Goal: Find specific page/section: Find specific page/section

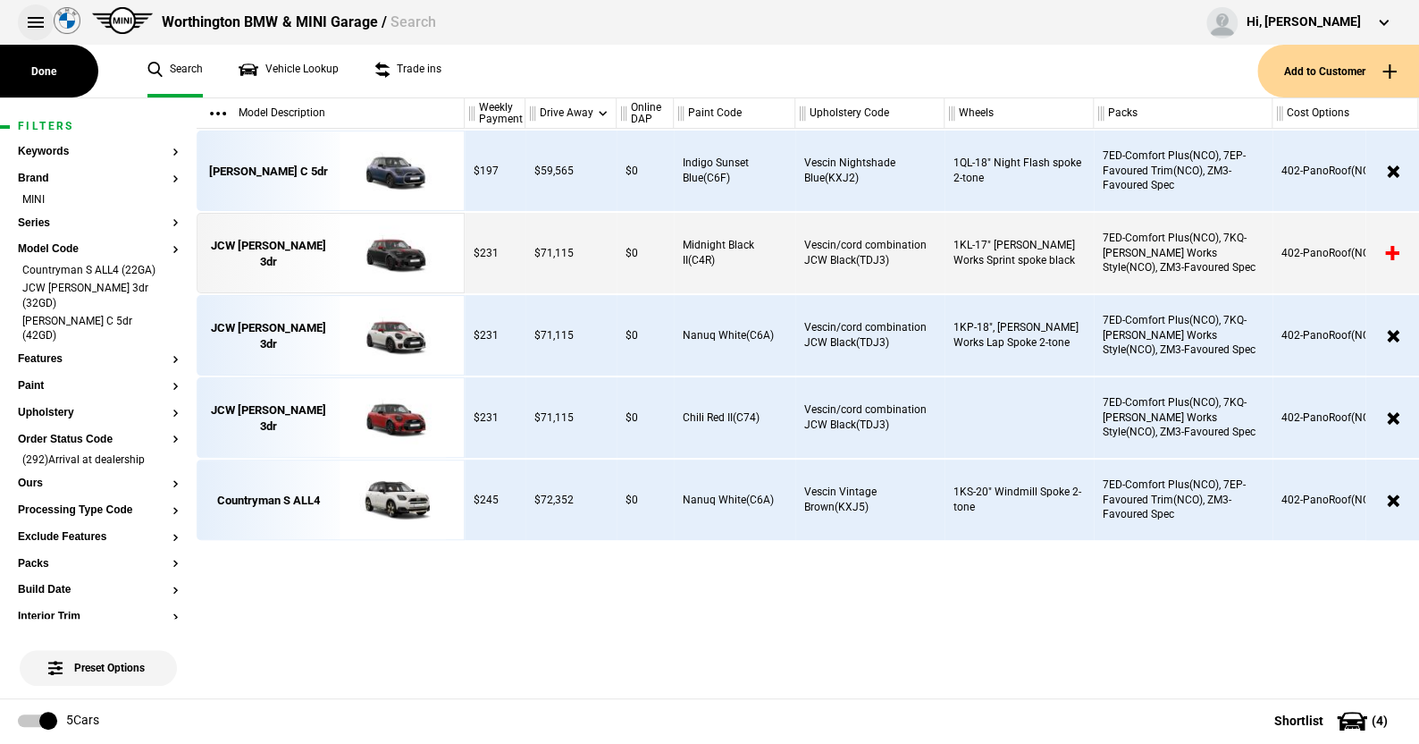
click at [35, 20] on button at bounding box center [36, 22] width 36 height 36
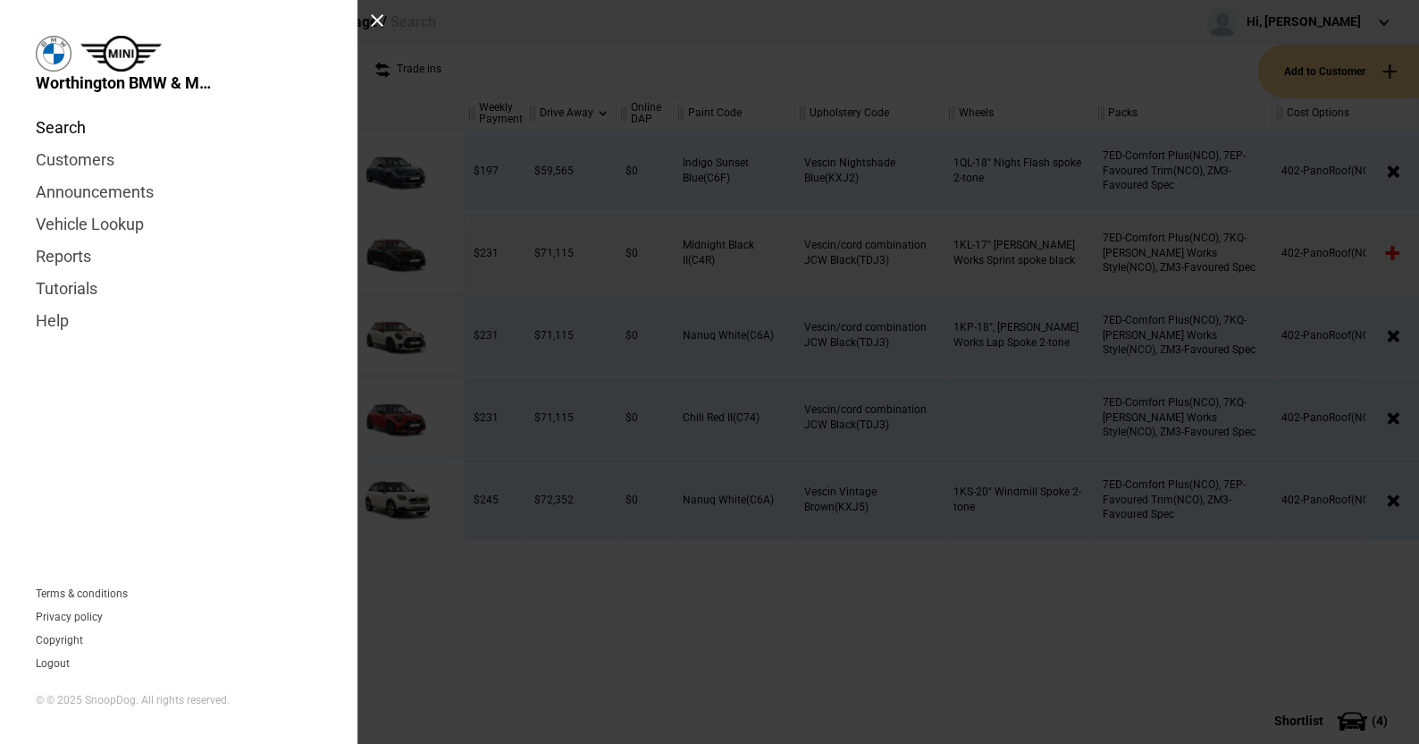
click at [59, 125] on link "Search" at bounding box center [179, 128] width 286 height 32
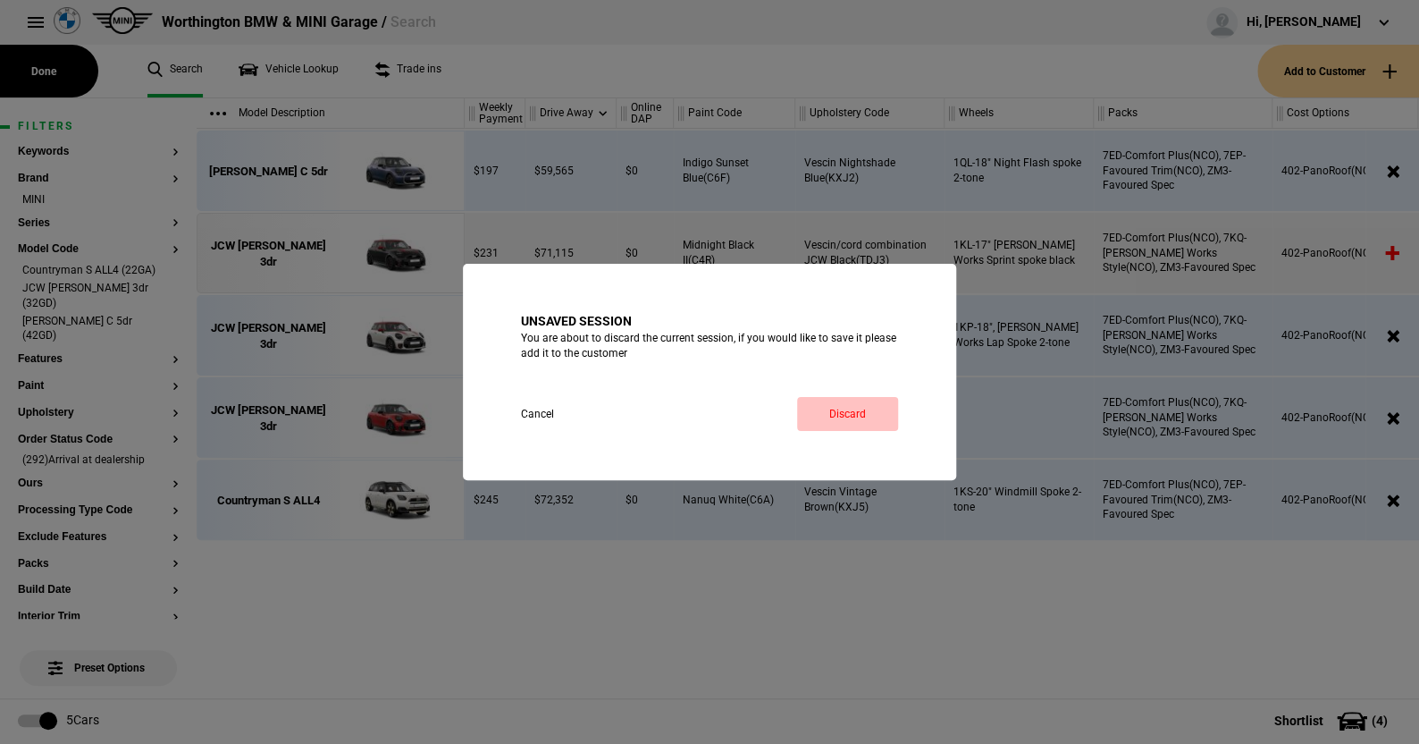
click at [859, 405] on link "Discard" at bounding box center [847, 414] width 101 height 34
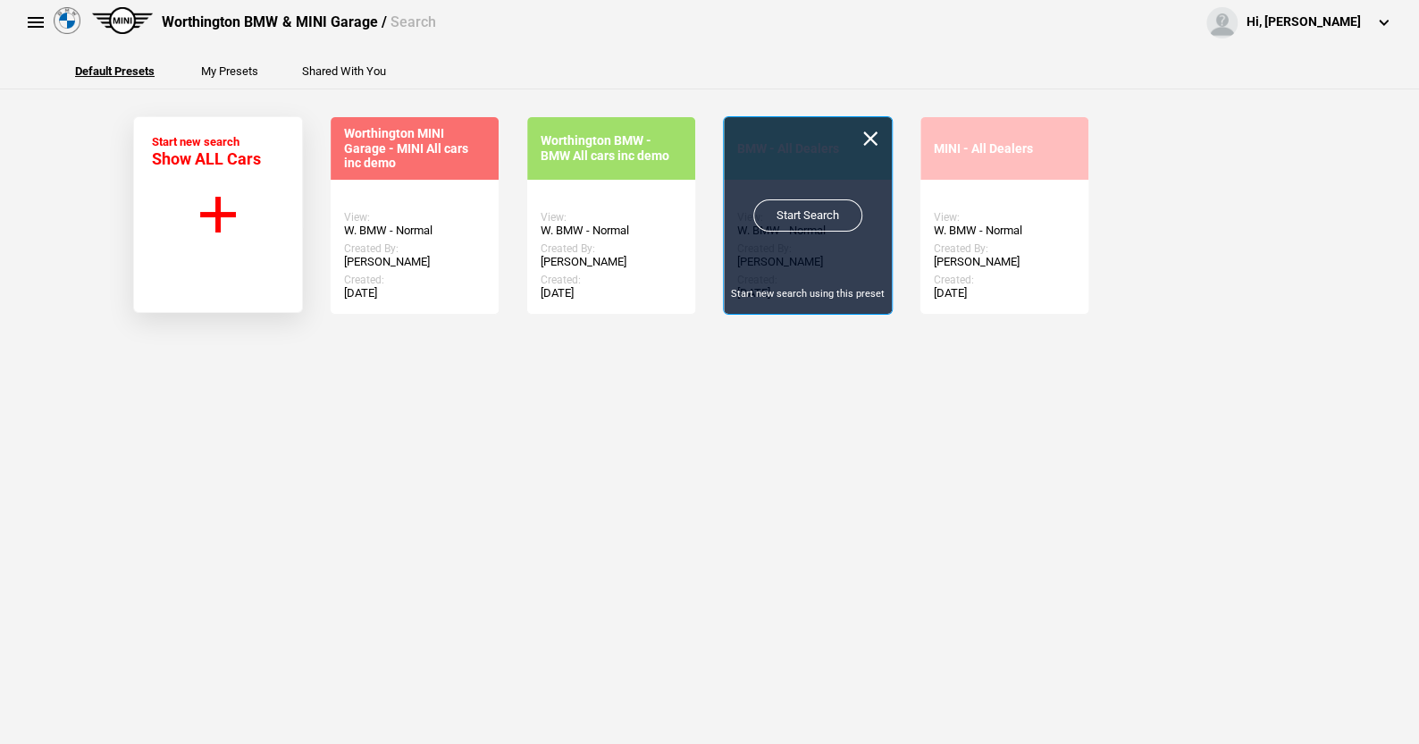
click at [809, 209] on link "Start Search" at bounding box center [807, 215] width 109 height 32
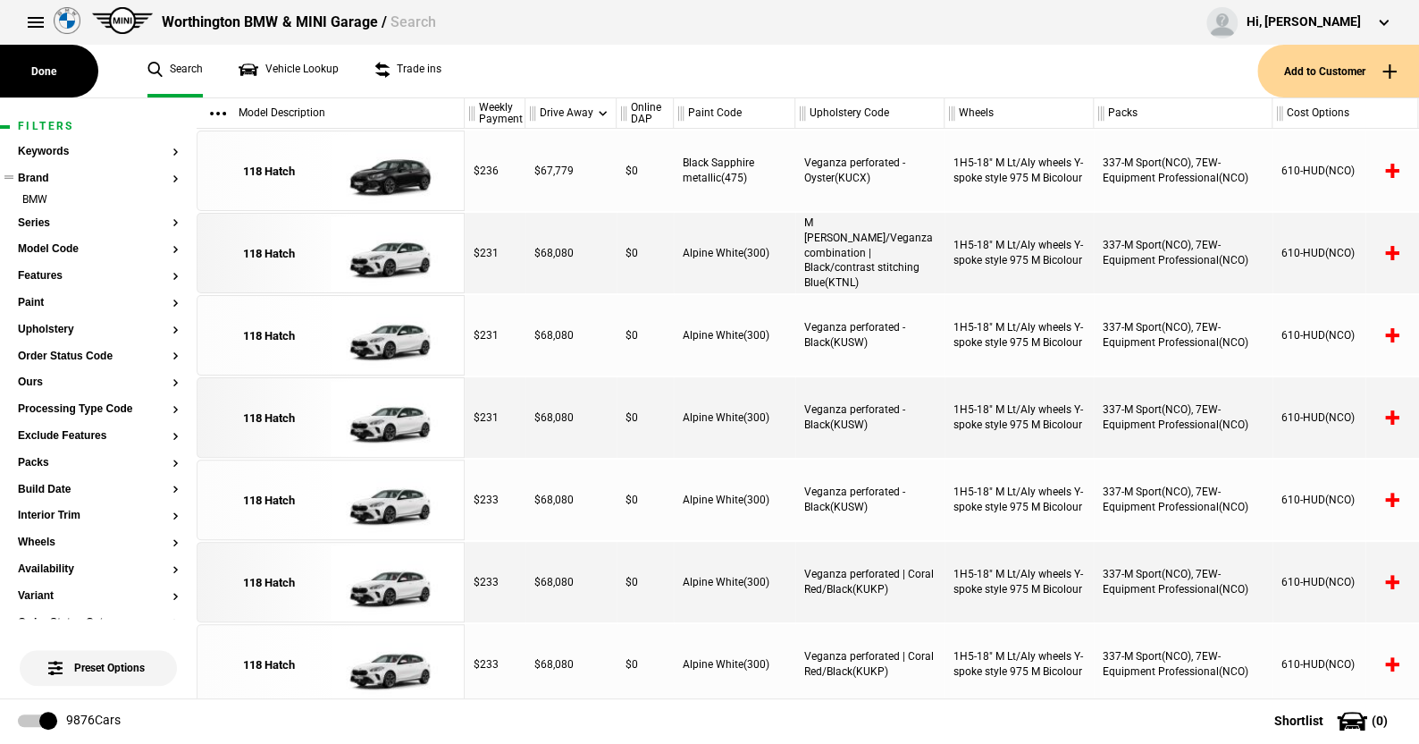
click at [38, 215] on section "Keywords Brand BMW Series Model Code Features Paint Upholstery Order Status Cod…" at bounding box center [98, 683] width 161 height 1074
click at [44, 223] on button "Series" at bounding box center [98, 223] width 161 height 13
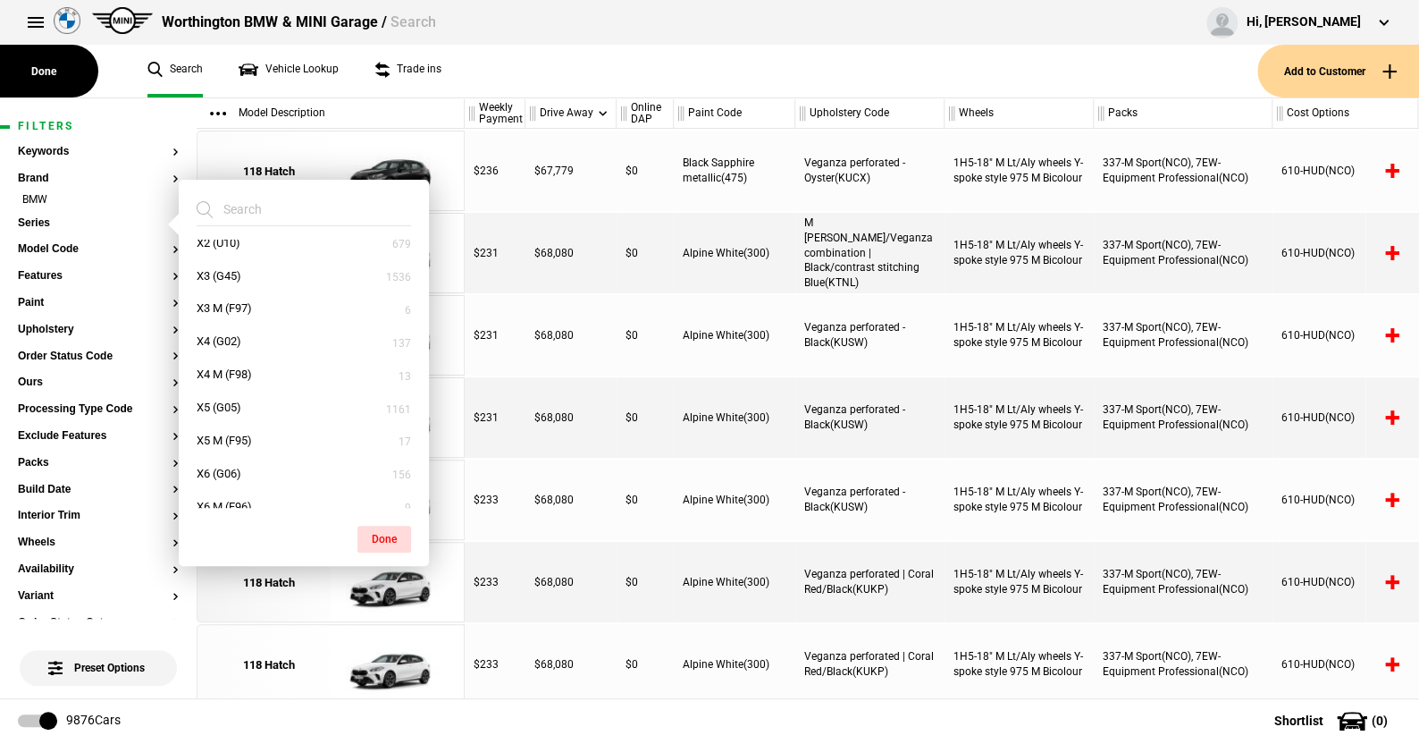
scroll to position [893, 0]
click at [232, 307] on button "X5 (G05)" at bounding box center [304, 319] width 250 height 33
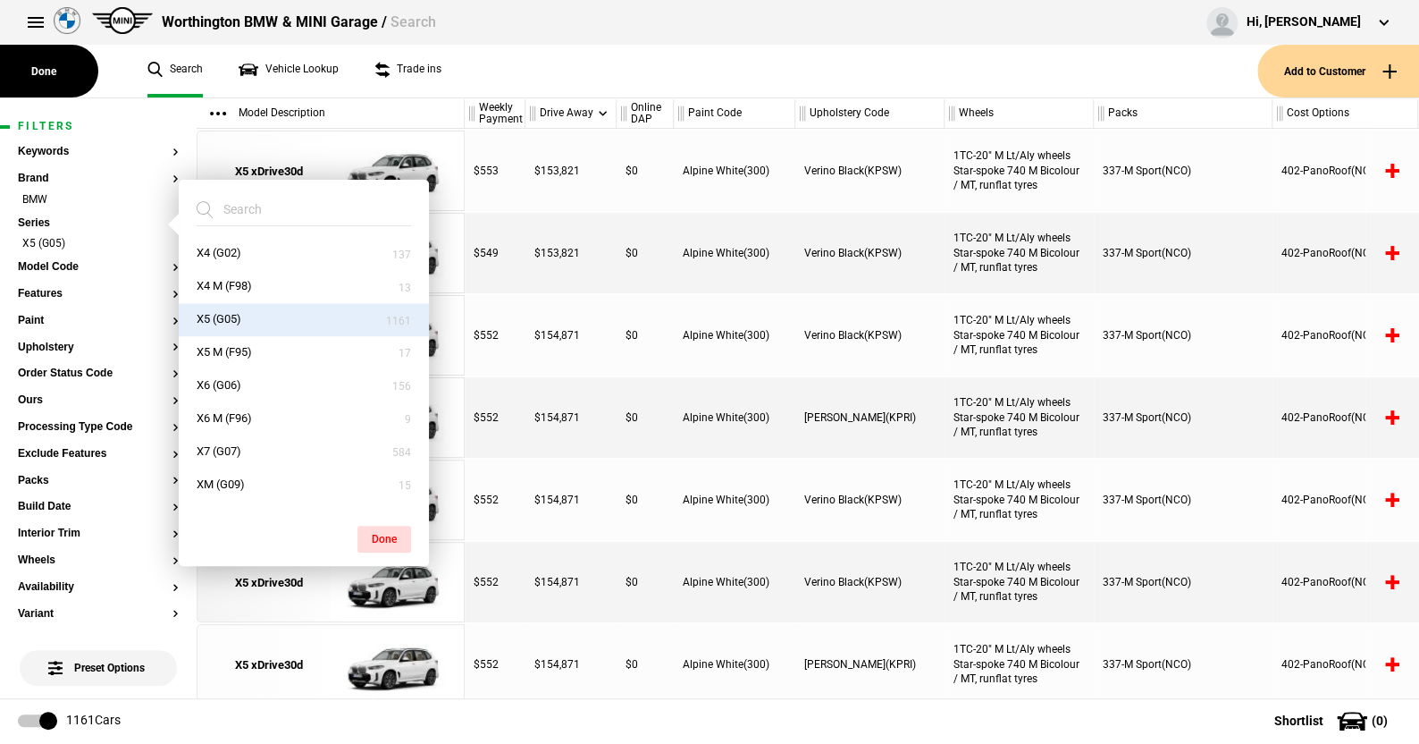
drag, startPoint x: 386, startPoint y: 529, endPoint x: 365, endPoint y: 495, distance: 40.2
click at [387, 528] on button "Done" at bounding box center [385, 539] width 54 height 27
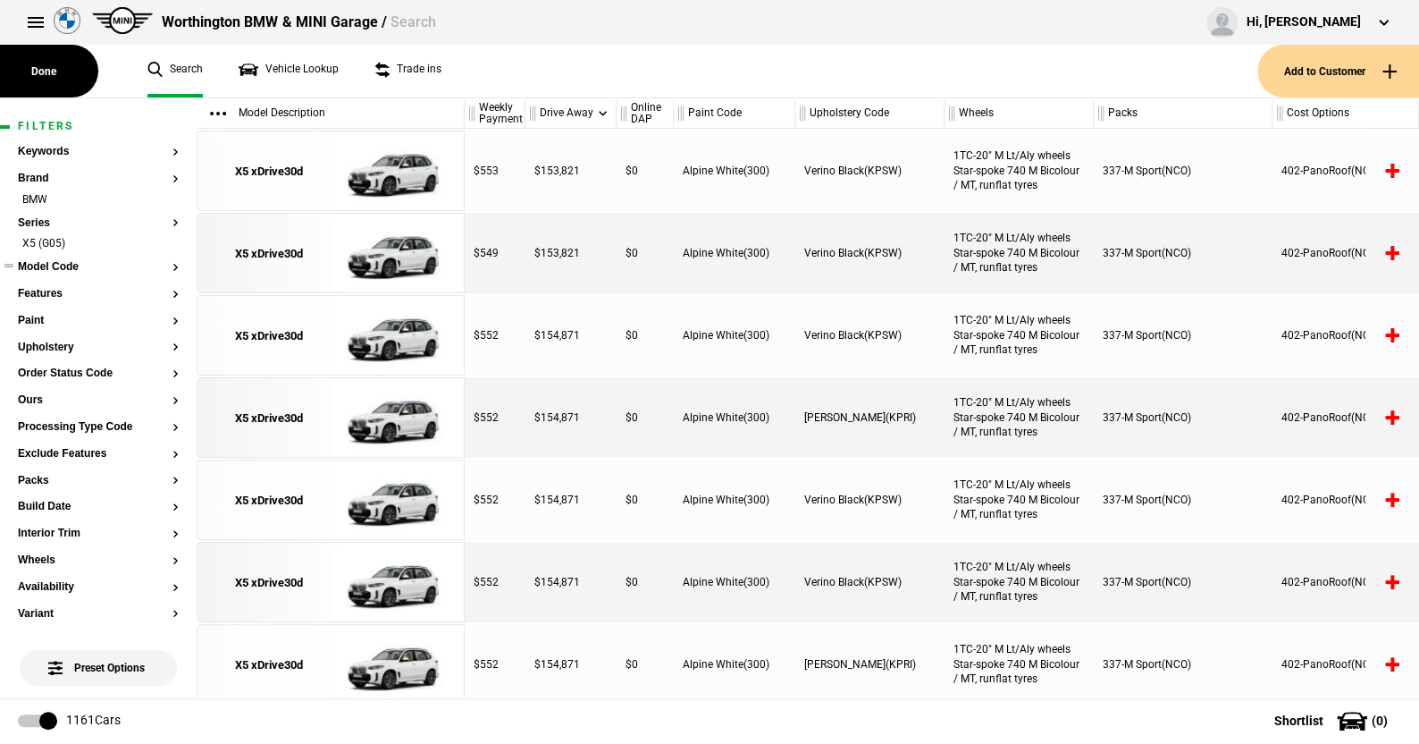
click at [64, 265] on button "Model Code" at bounding box center [98, 267] width 161 height 13
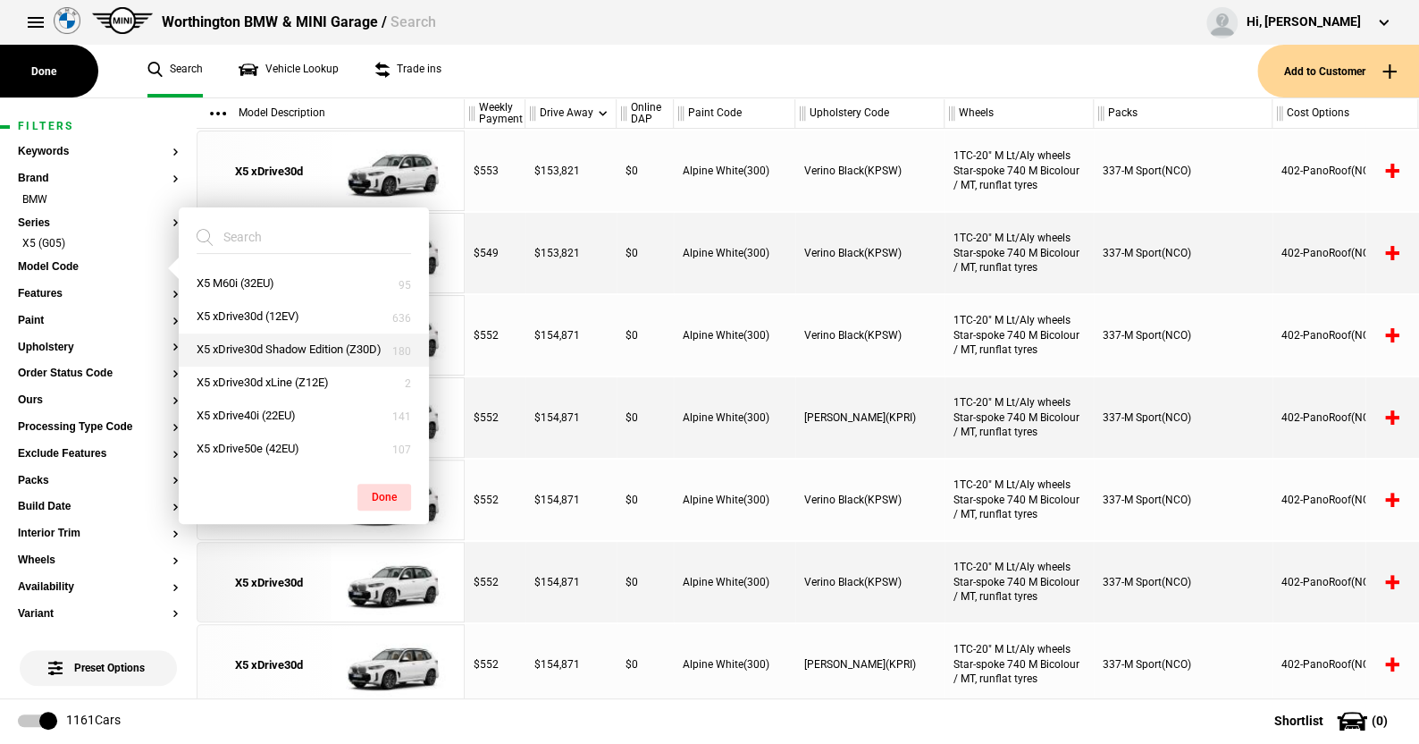
click at [244, 342] on button "X5 xDrive30d Shadow Edition (Z30D)" at bounding box center [304, 349] width 250 height 33
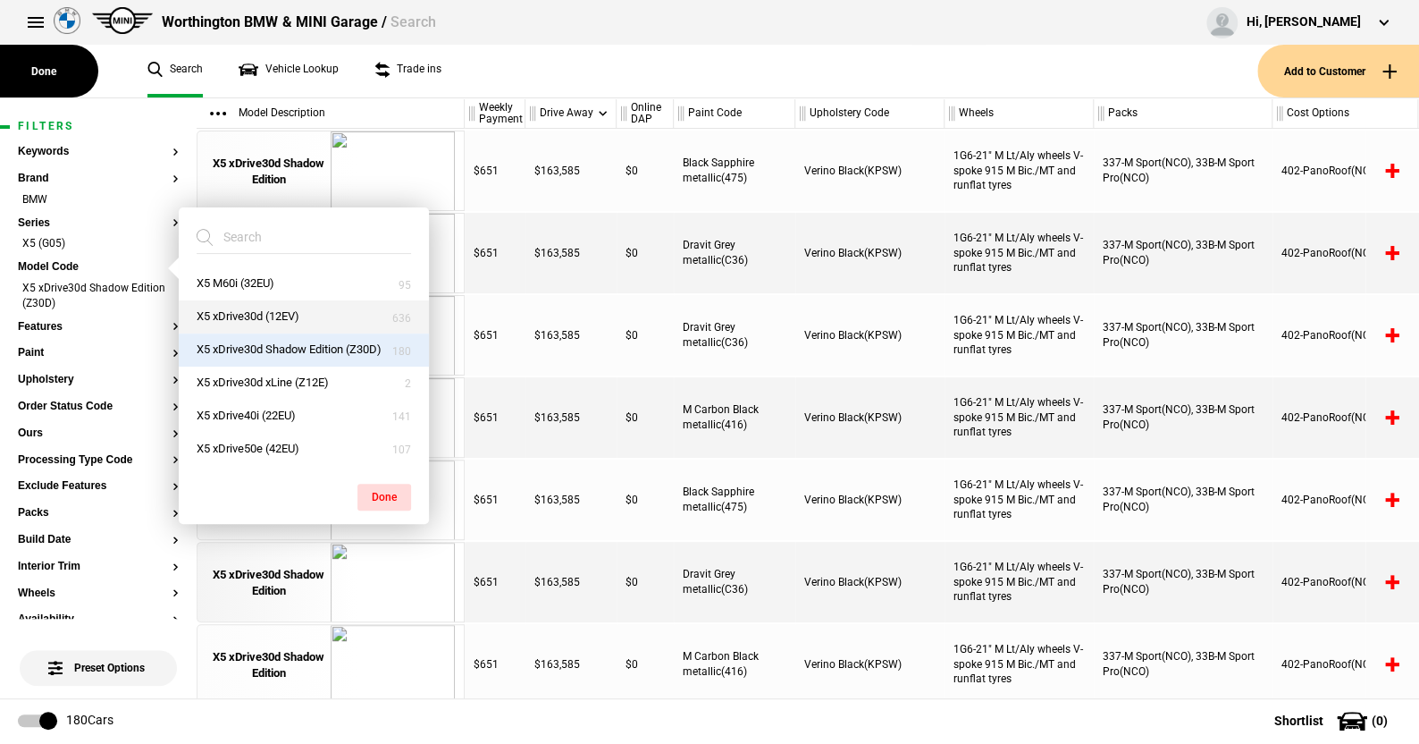
click at [240, 313] on button "X5 xDrive30d (12EV)" at bounding box center [304, 316] width 250 height 33
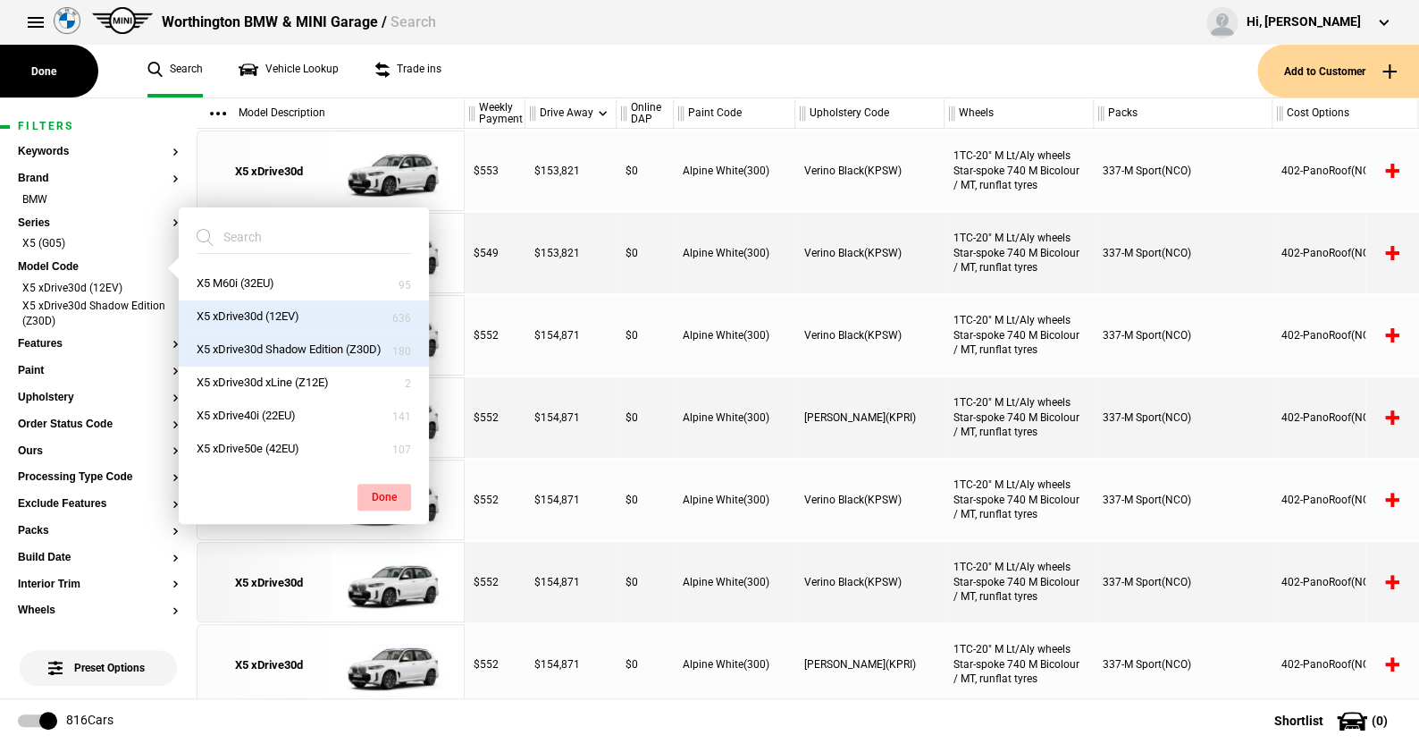
click at [380, 492] on button "Done" at bounding box center [385, 497] width 54 height 27
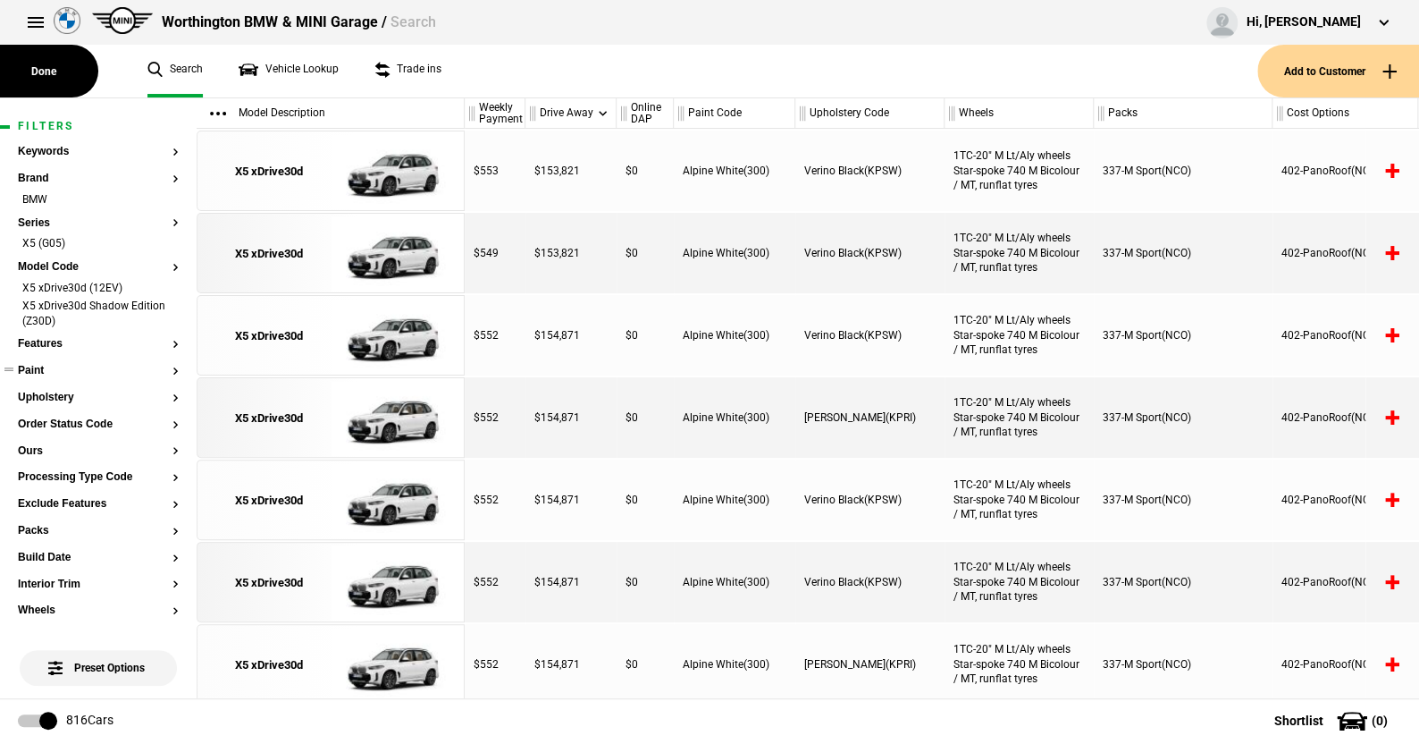
click at [34, 365] on button "Paint" at bounding box center [98, 371] width 161 height 13
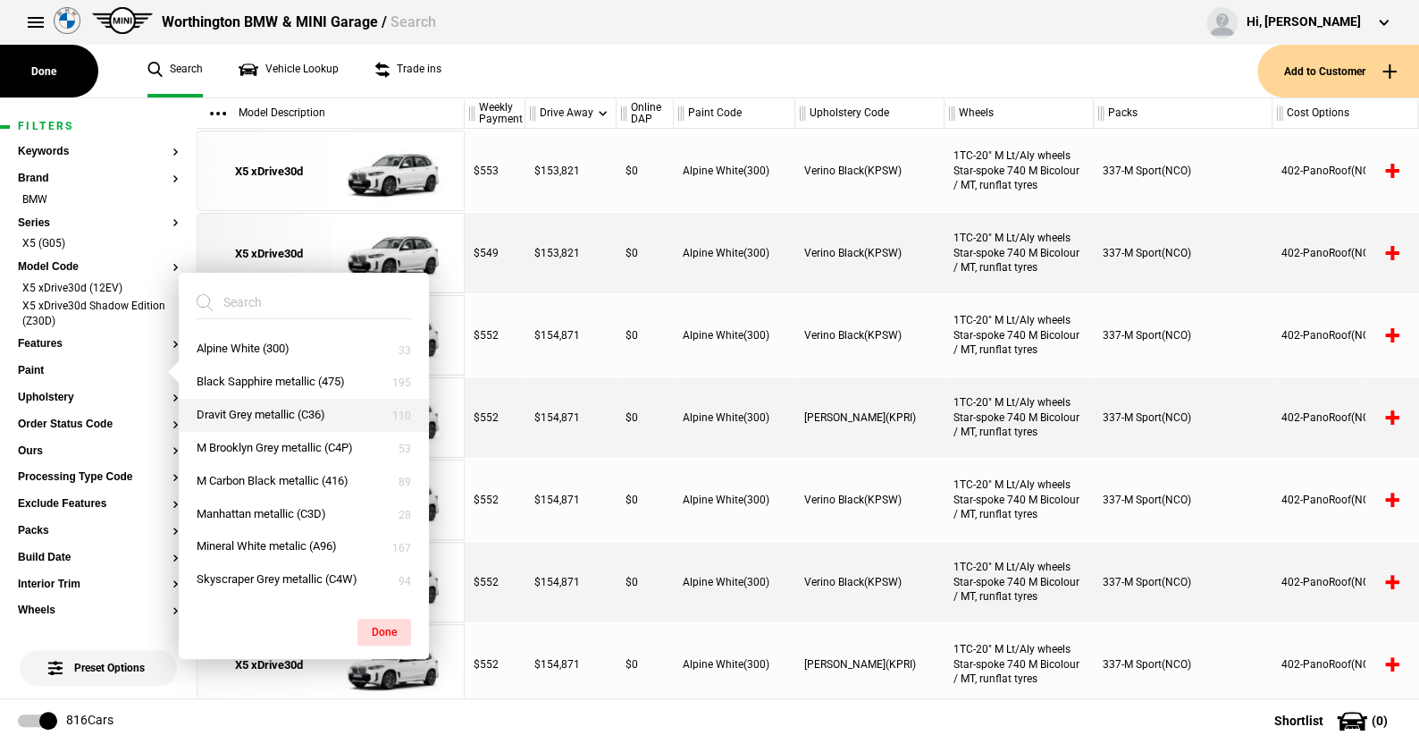
click at [268, 410] on button "Dravit Grey metallic (C36)" at bounding box center [304, 415] width 250 height 33
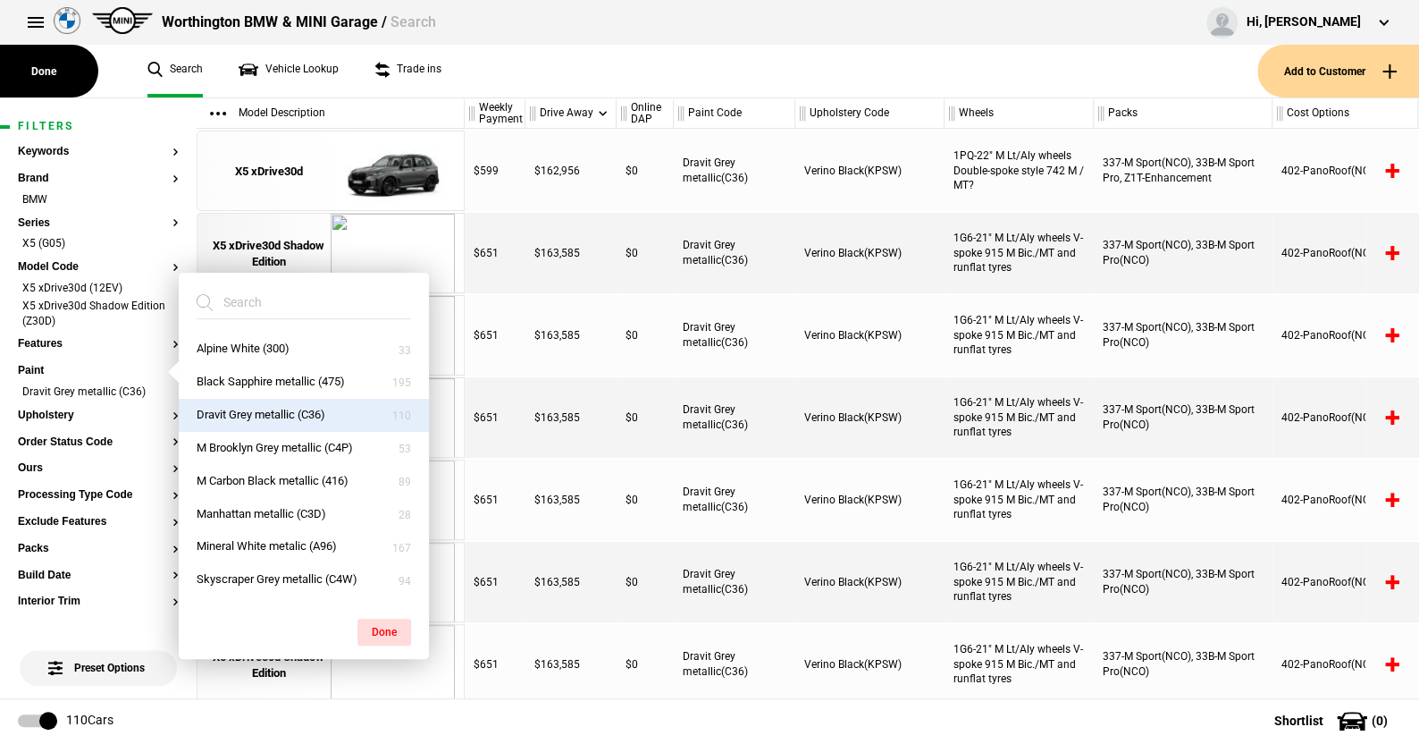
click at [387, 622] on button "Done" at bounding box center [385, 631] width 54 height 27
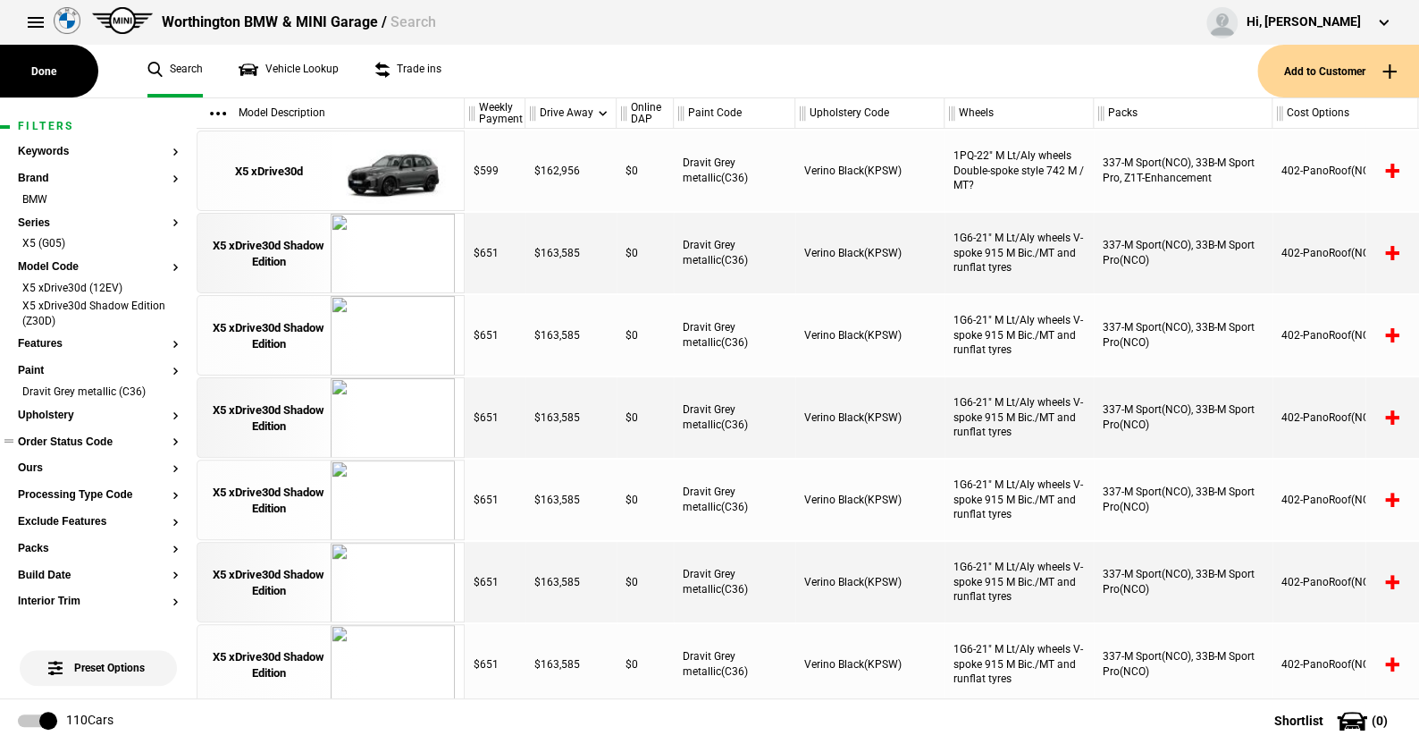
click at [93, 441] on button "Order Status Code" at bounding box center [98, 442] width 161 height 13
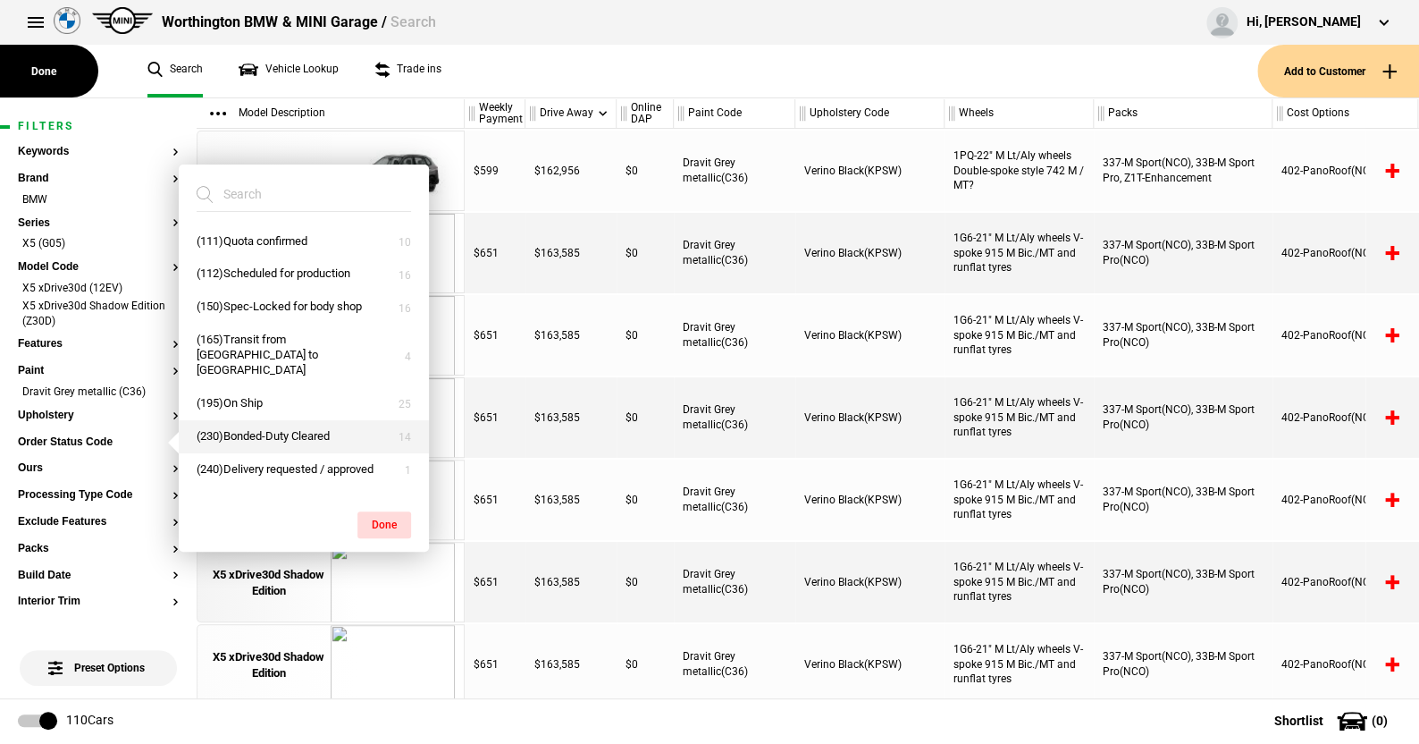
click at [255, 420] on button "(230)Bonded-Duty Cleared" at bounding box center [304, 436] width 250 height 33
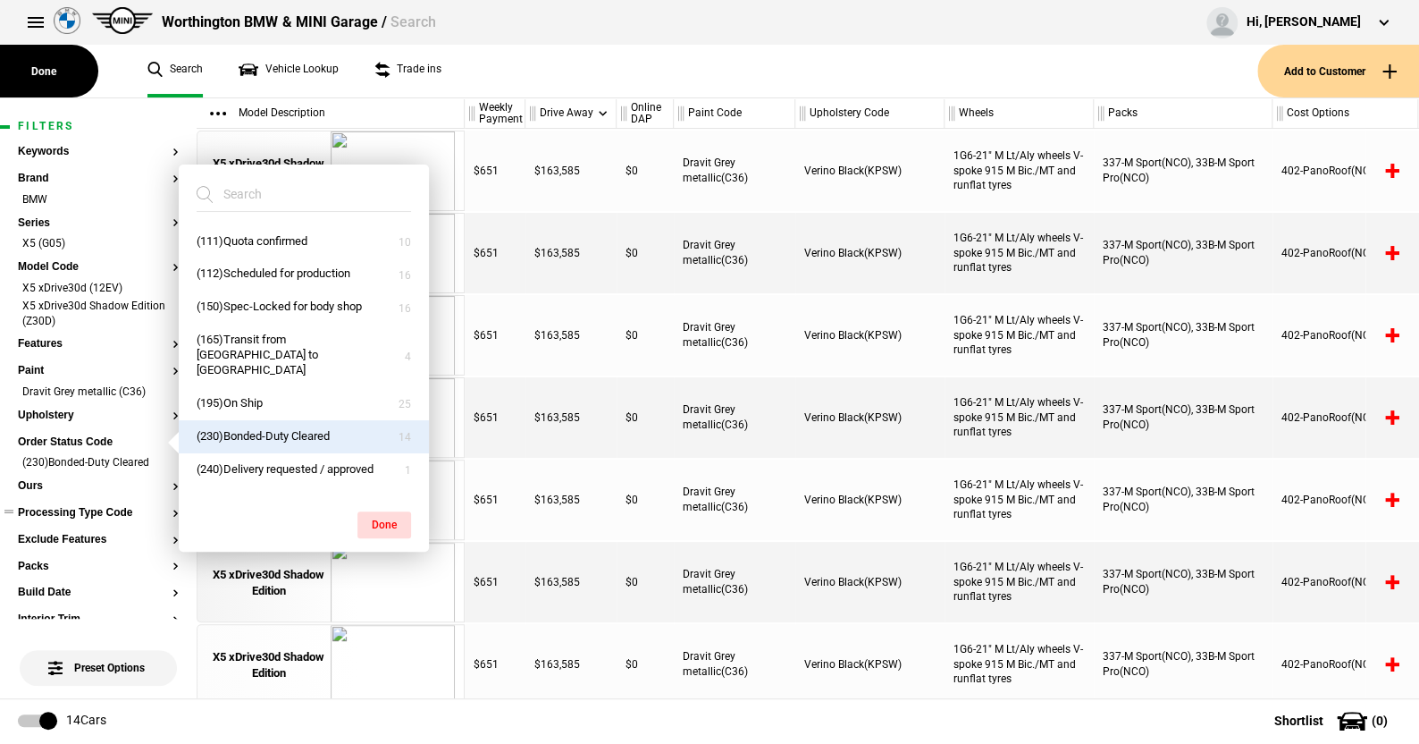
click at [80, 516] on button "Processing Type Code" at bounding box center [98, 513] width 161 height 13
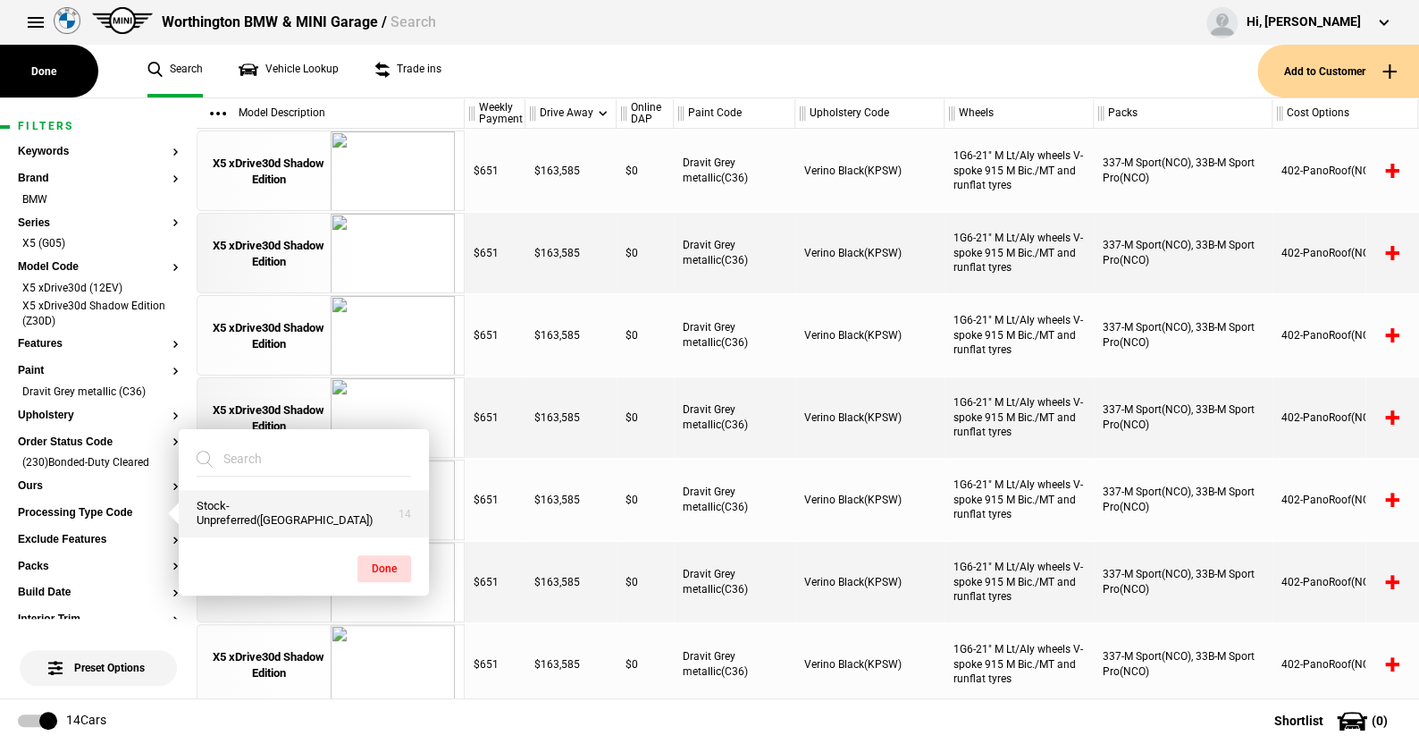
click at [235, 515] on button "Stock-Unpreferred(US)" at bounding box center [304, 514] width 250 height 48
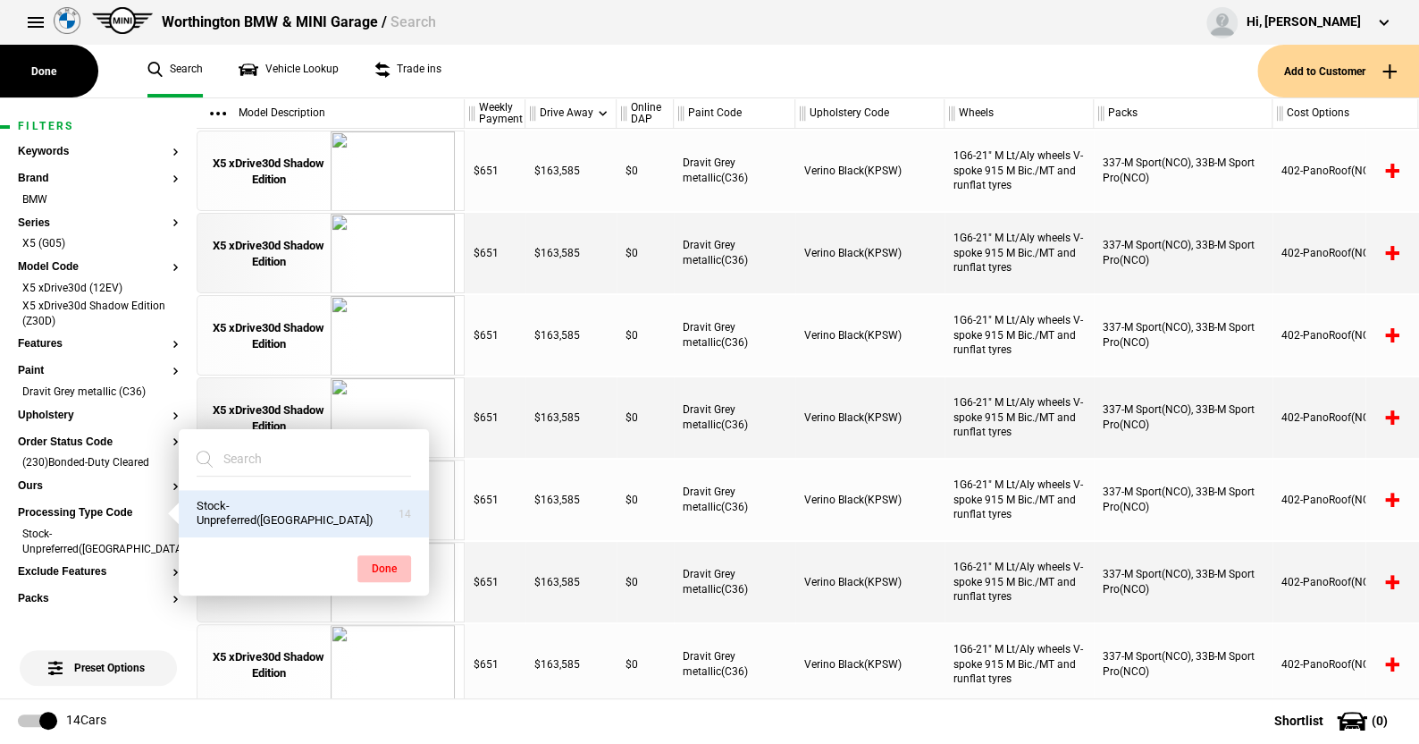
click at [388, 561] on button "Done" at bounding box center [385, 568] width 54 height 27
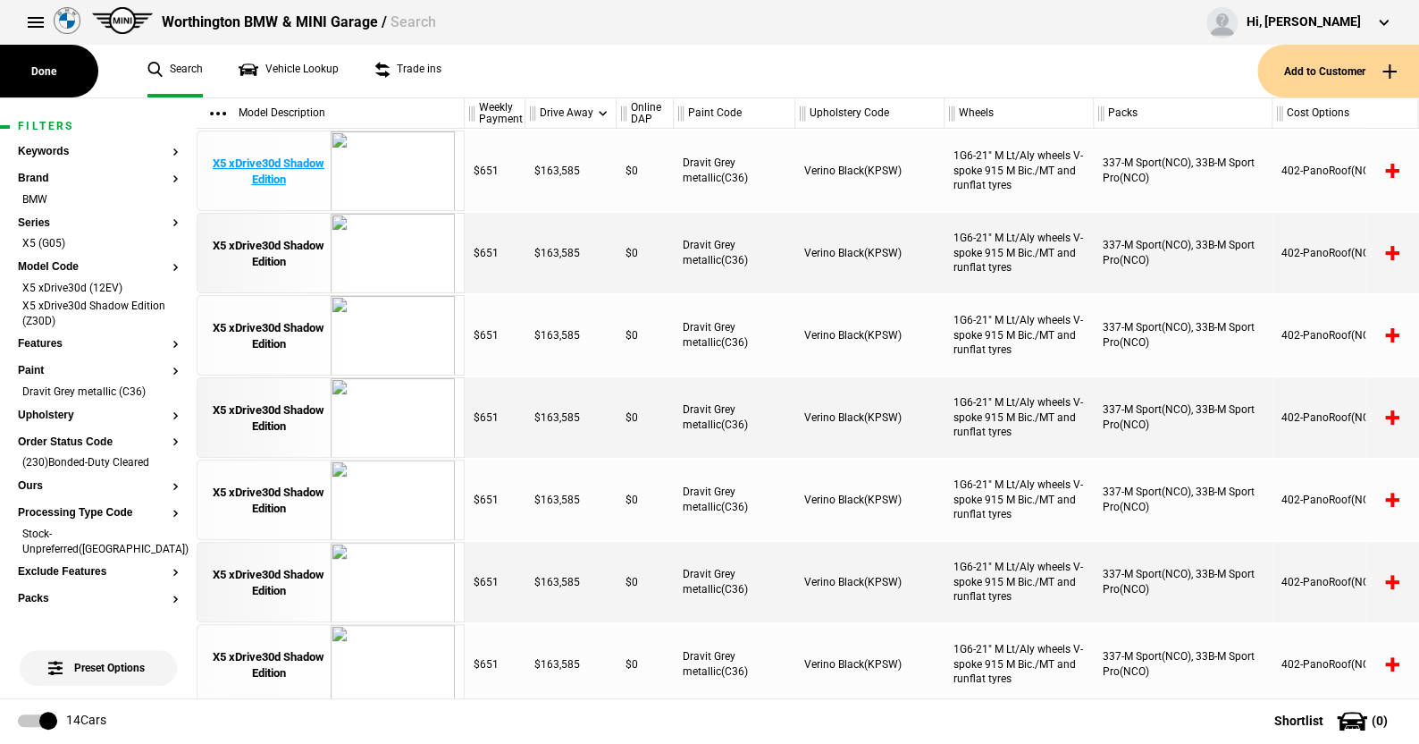
click at [270, 162] on div "X5 xDrive30d Shadow Edition" at bounding box center [268, 172] width 124 height 32
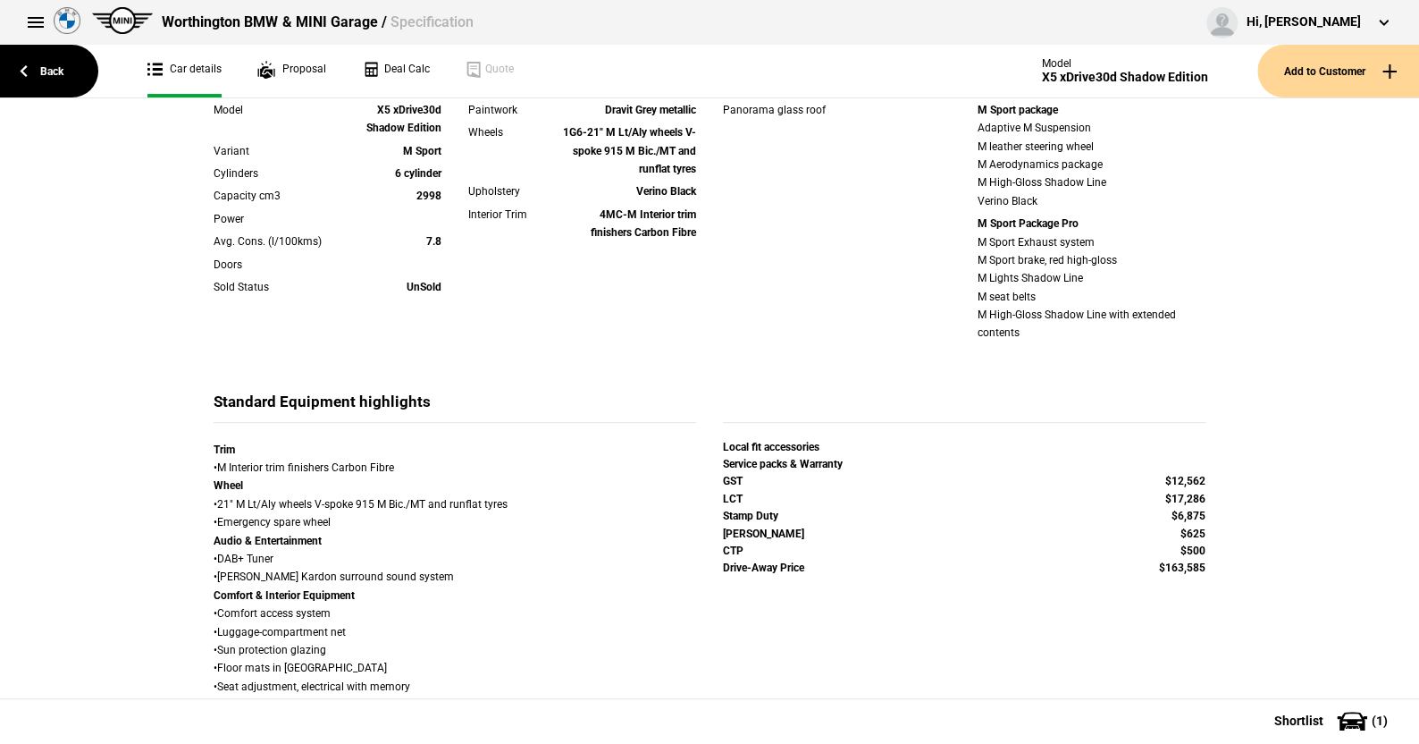
scroll to position [358, 0]
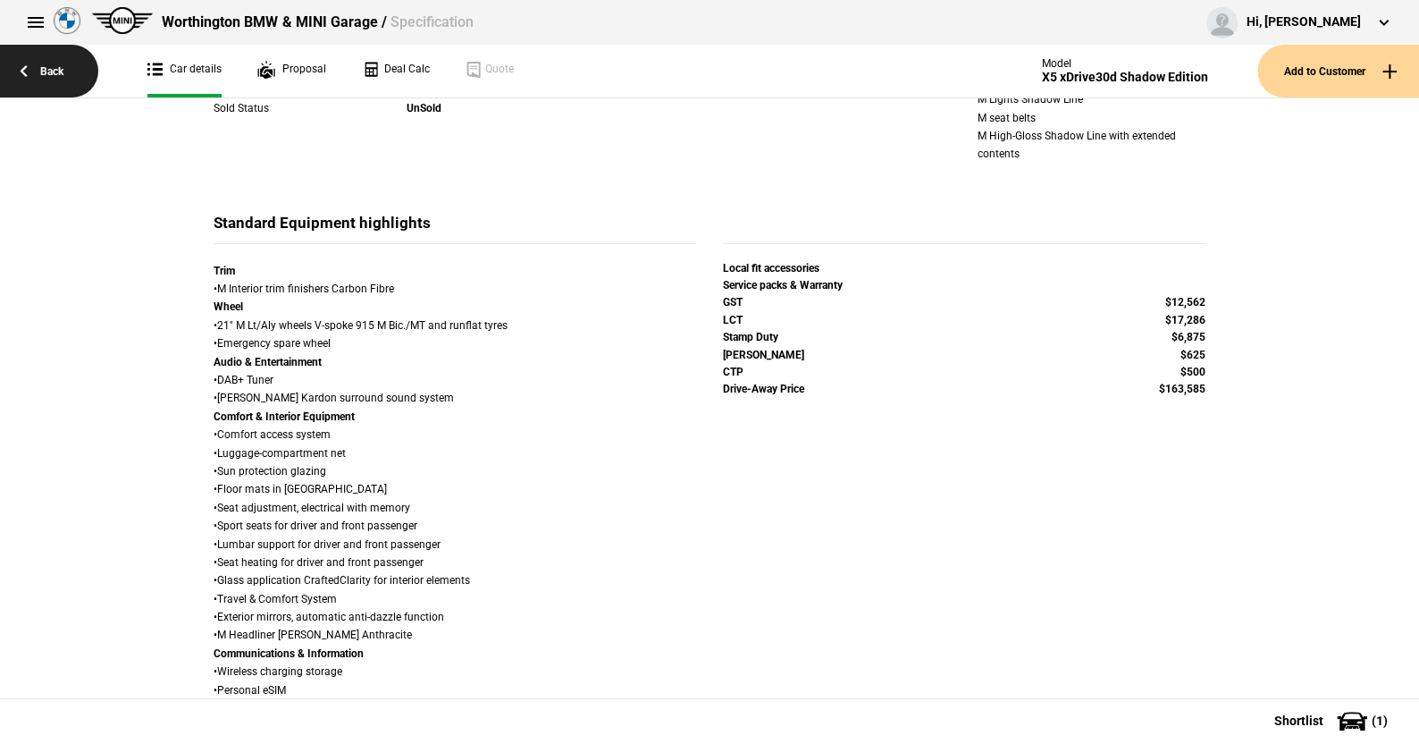
click at [56, 69] on link "Back" at bounding box center [49, 71] width 98 height 53
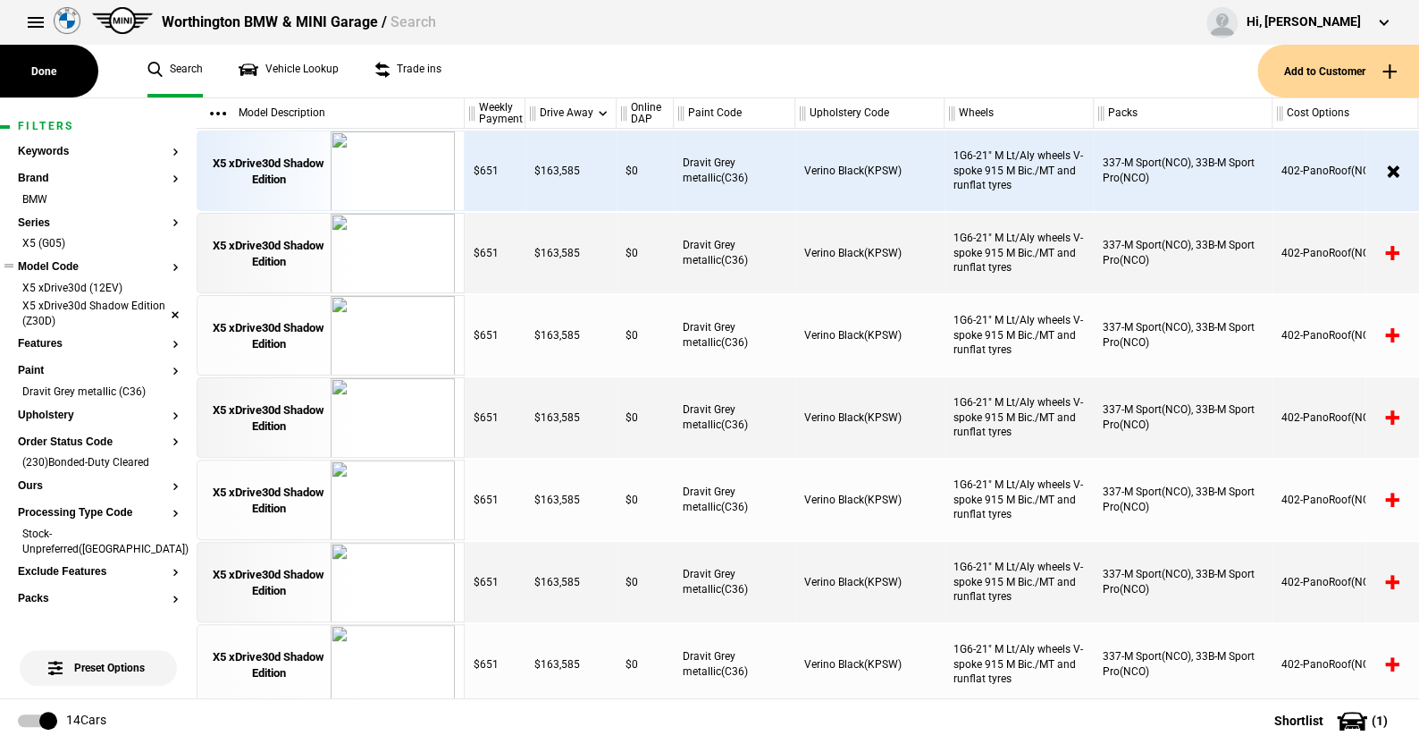
click at [159, 308] on li "X5 xDrive30d Shadow Edition (Z30D)" at bounding box center [98, 315] width 161 height 33
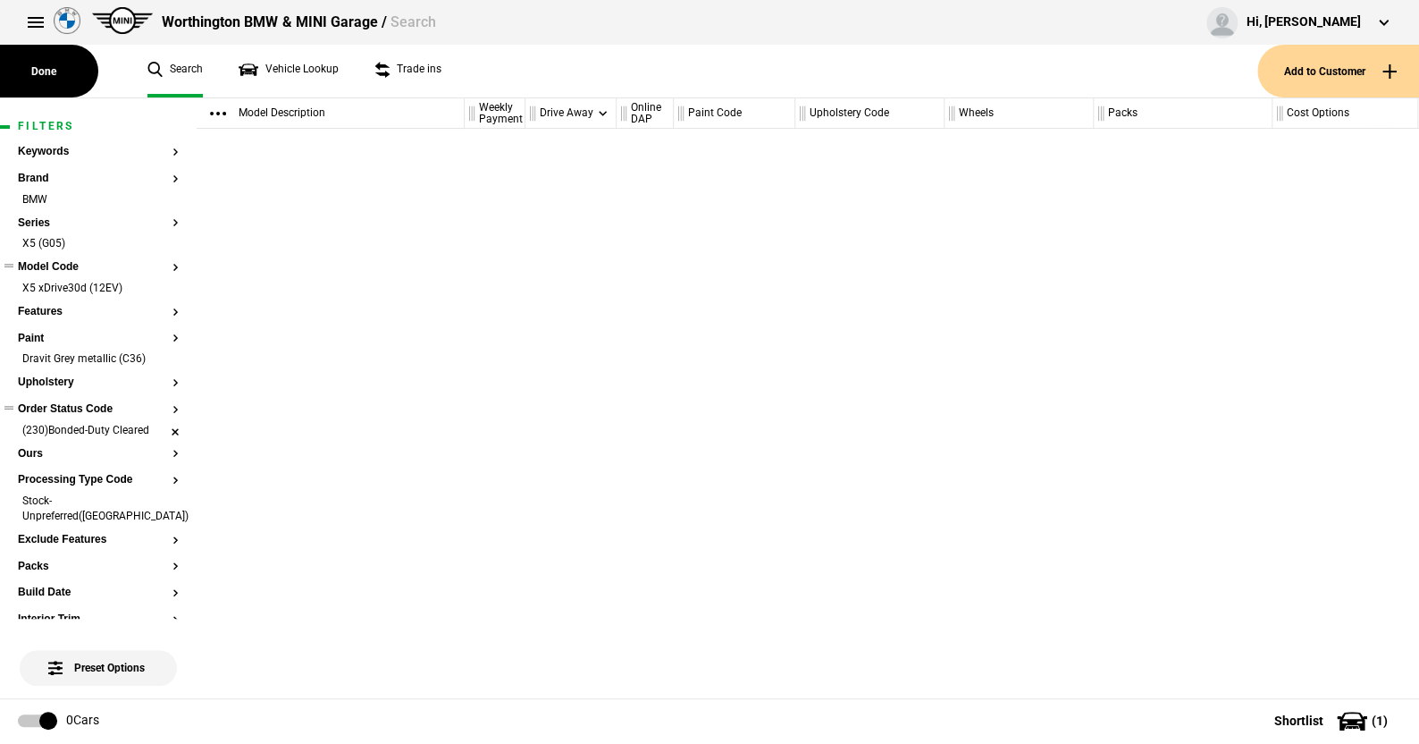
click at [158, 429] on li "(230)Bonded-Duty Cleared" at bounding box center [98, 432] width 161 height 18
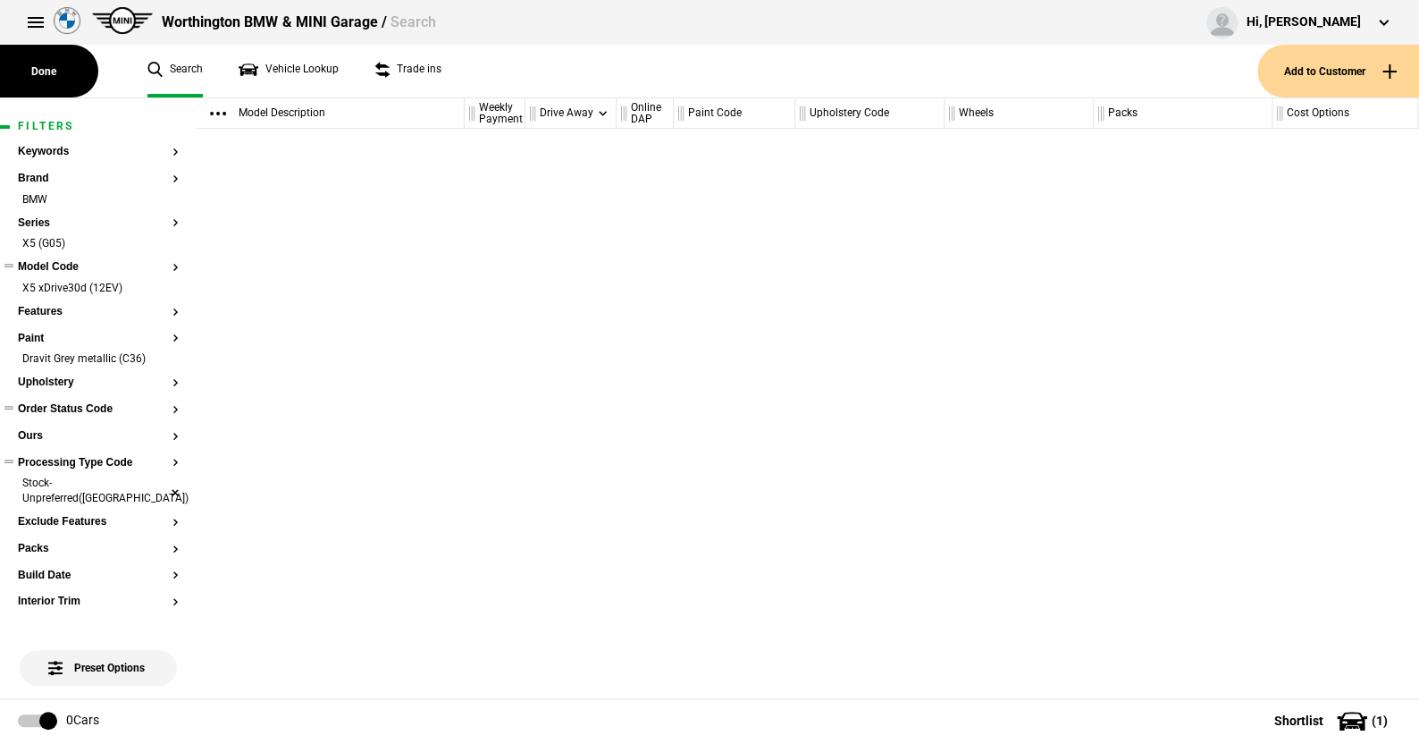
click at [161, 483] on li "Stock-Unpreferred(US)" at bounding box center [98, 491] width 161 height 33
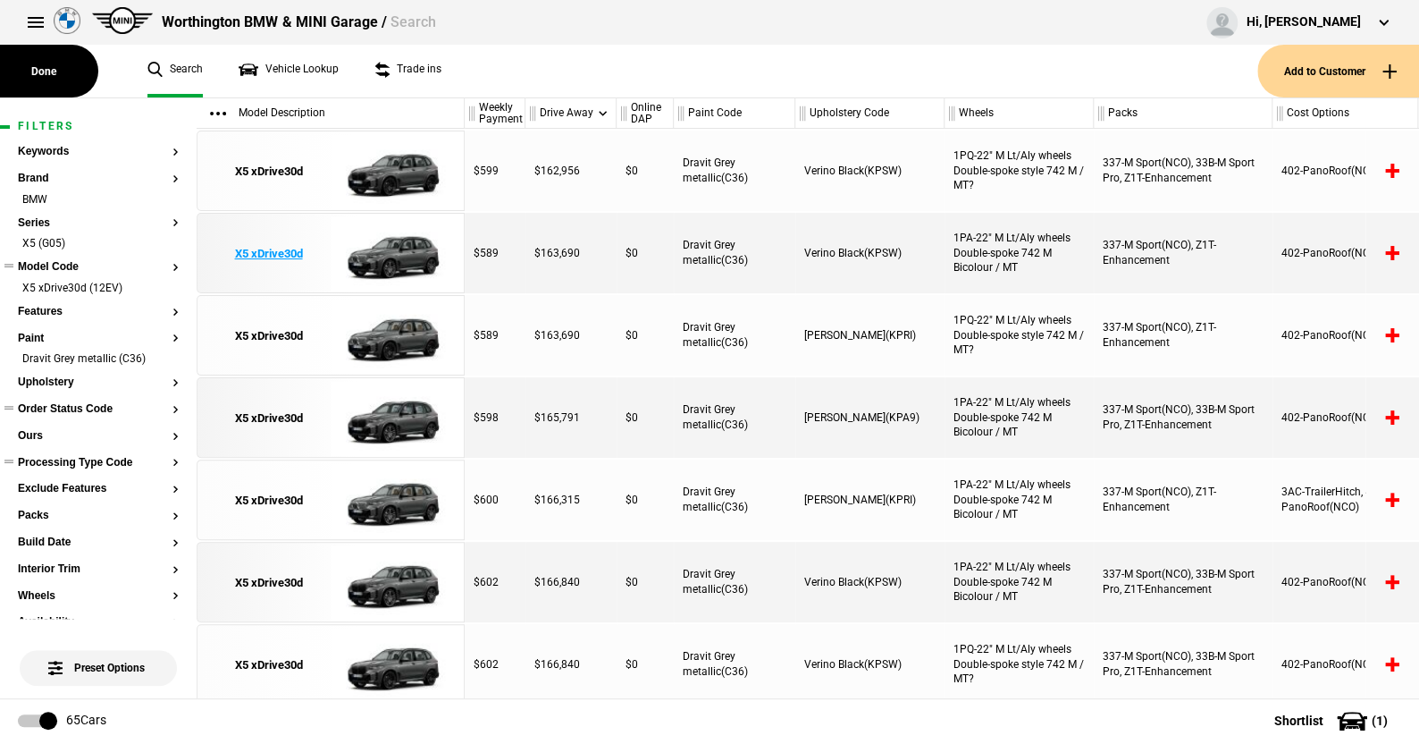
click at [421, 247] on img at bounding box center [393, 254] width 124 height 80
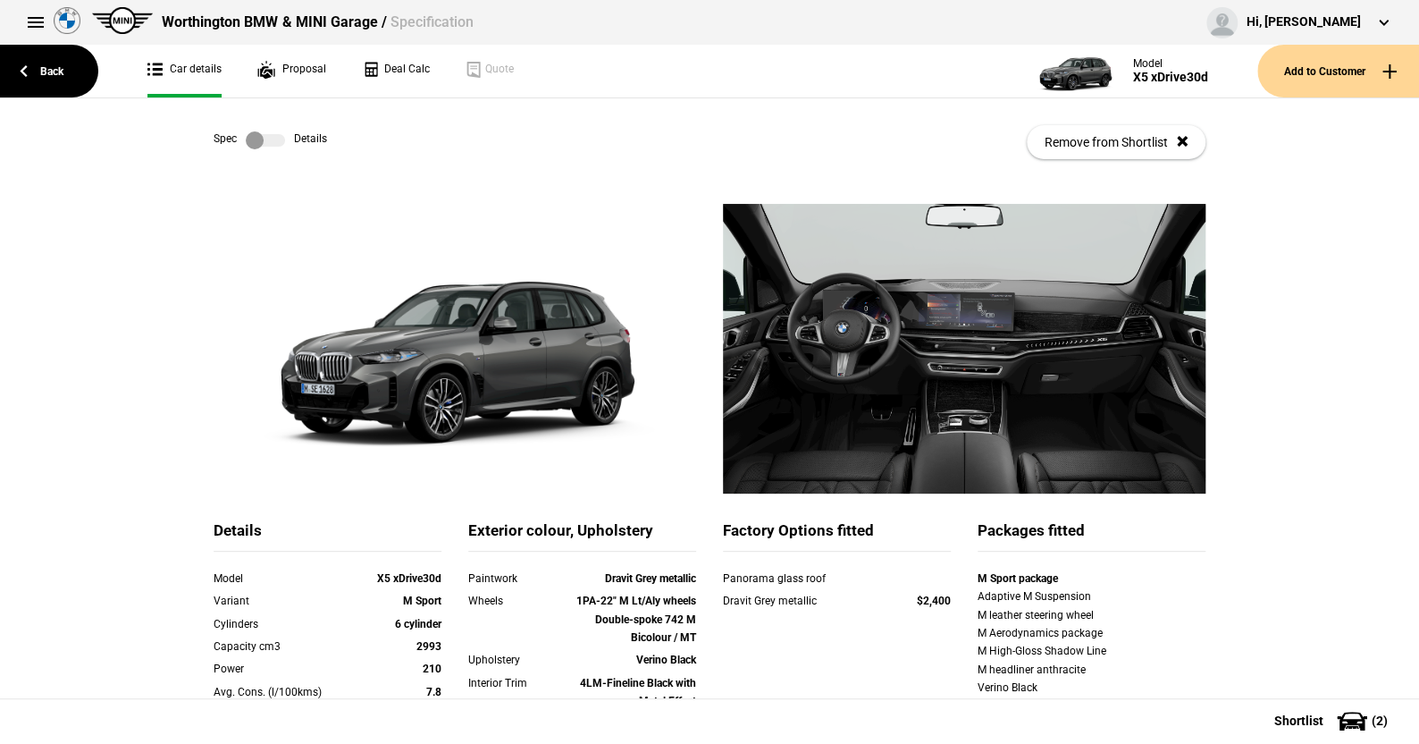
click at [279, 136] on link at bounding box center [265, 140] width 57 height 18
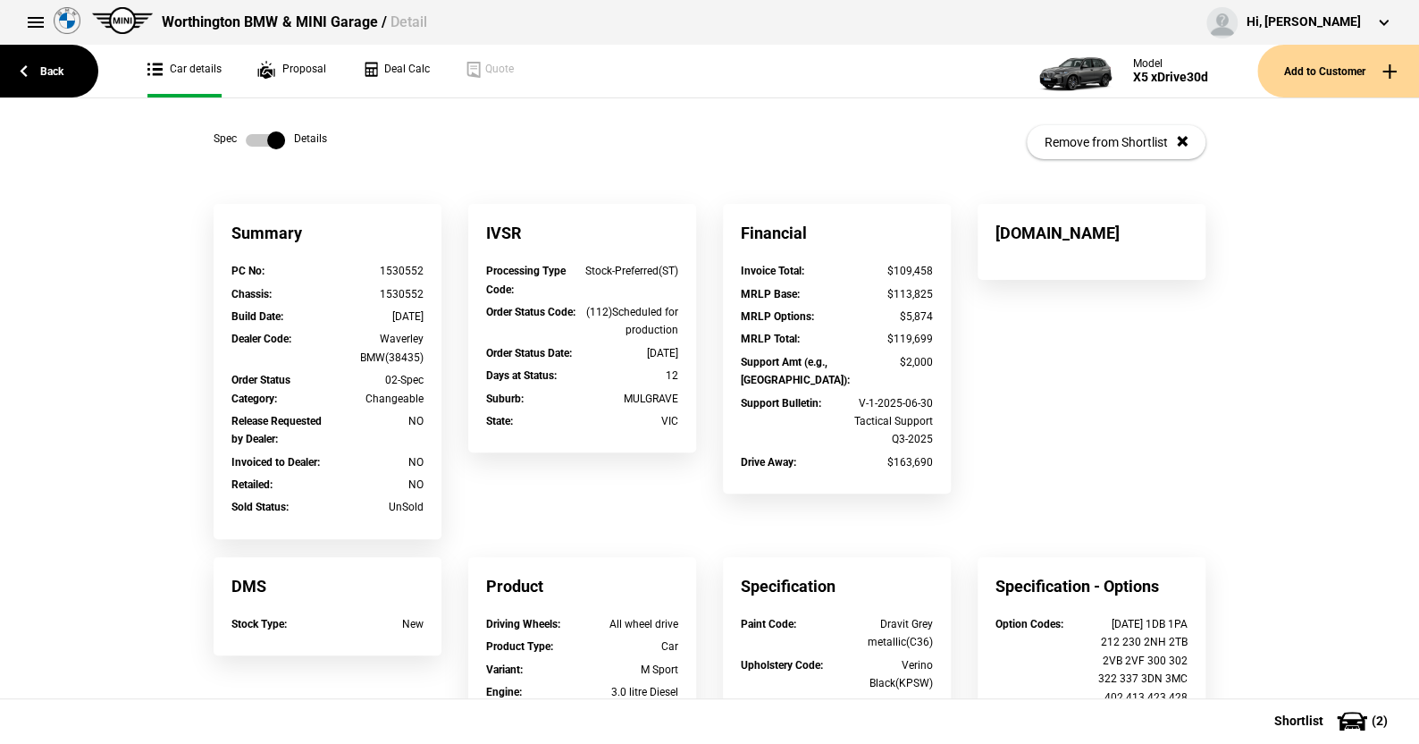
click at [248, 137] on label at bounding box center [265, 140] width 39 height 18
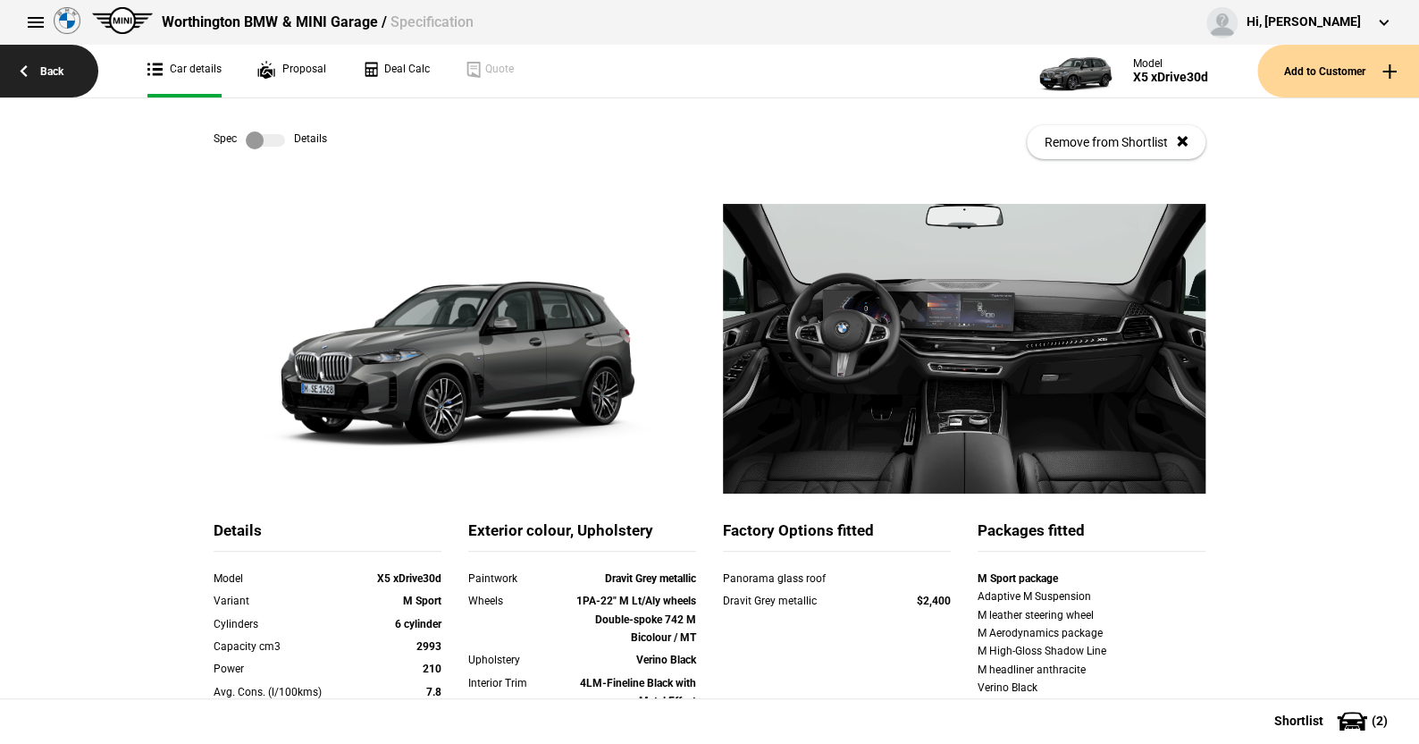
click at [57, 66] on link "Back" at bounding box center [49, 71] width 98 height 53
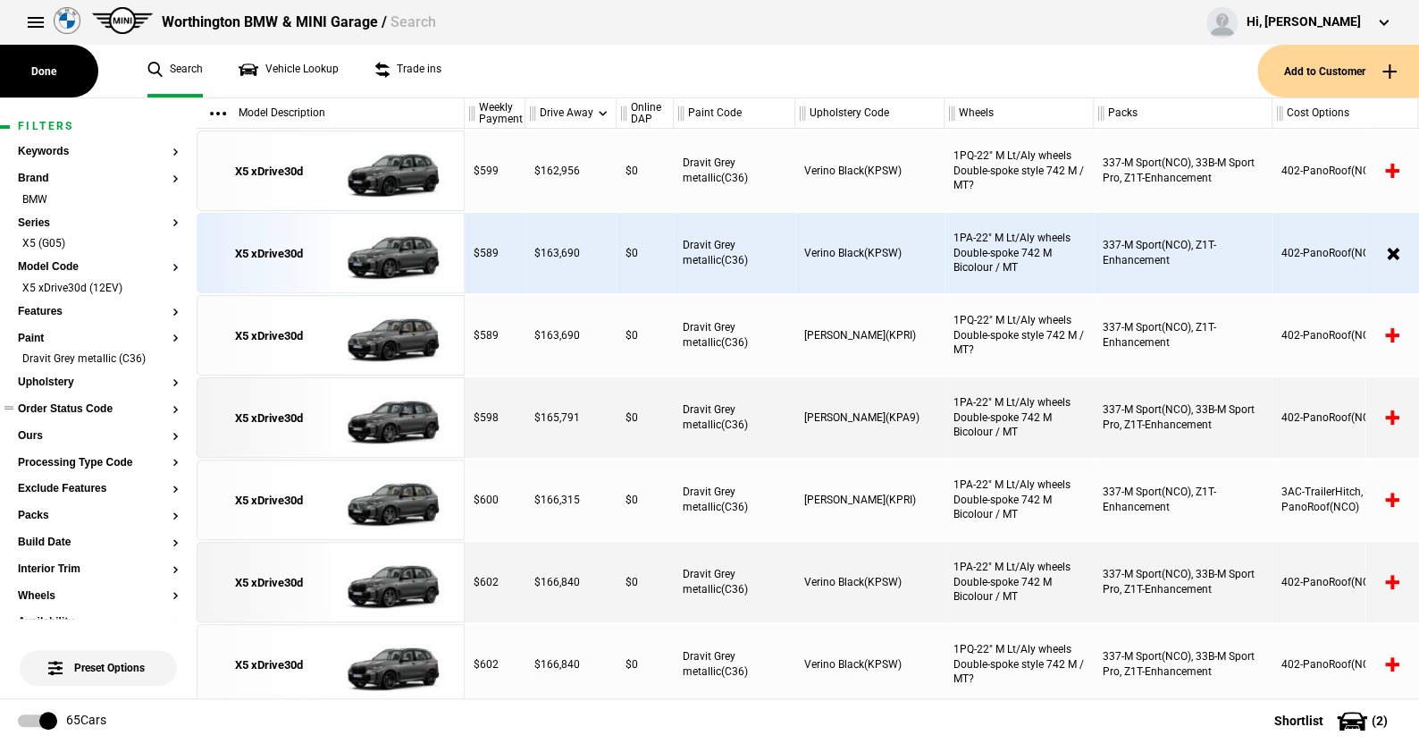
click at [68, 409] on button "Order Status Code" at bounding box center [98, 409] width 161 height 13
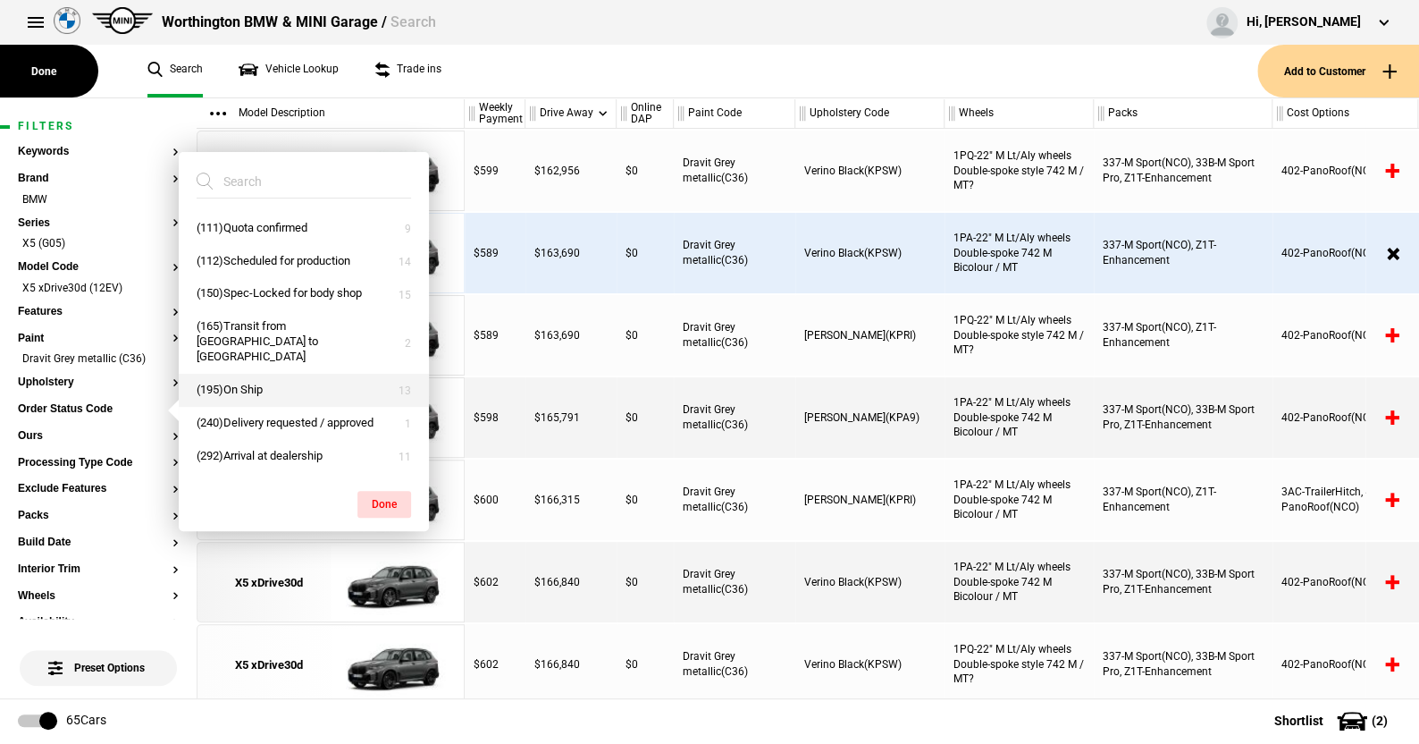
click at [236, 387] on button "(195)On Ship" at bounding box center [304, 390] width 250 height 33
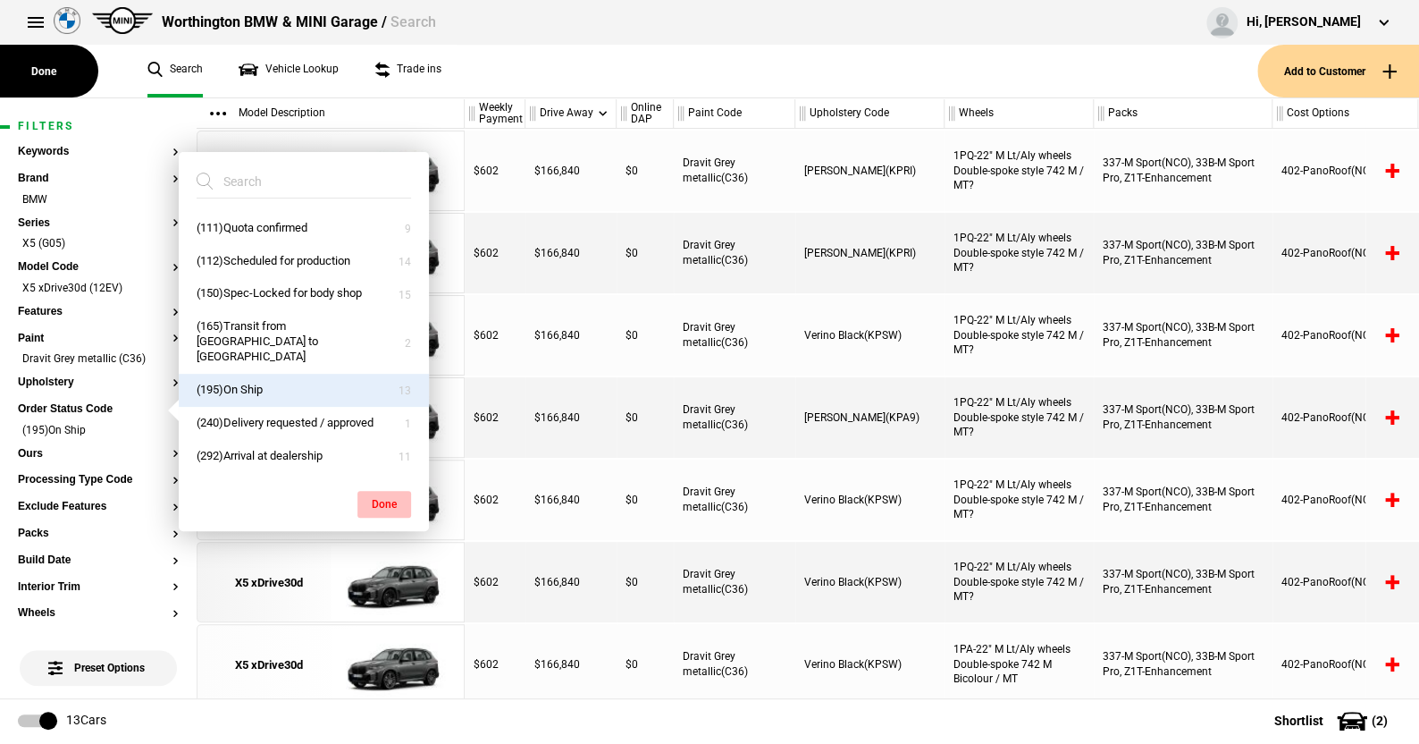
click at [374, 501] on button "Done" at bounding box center [385, 504] width 54 height 27
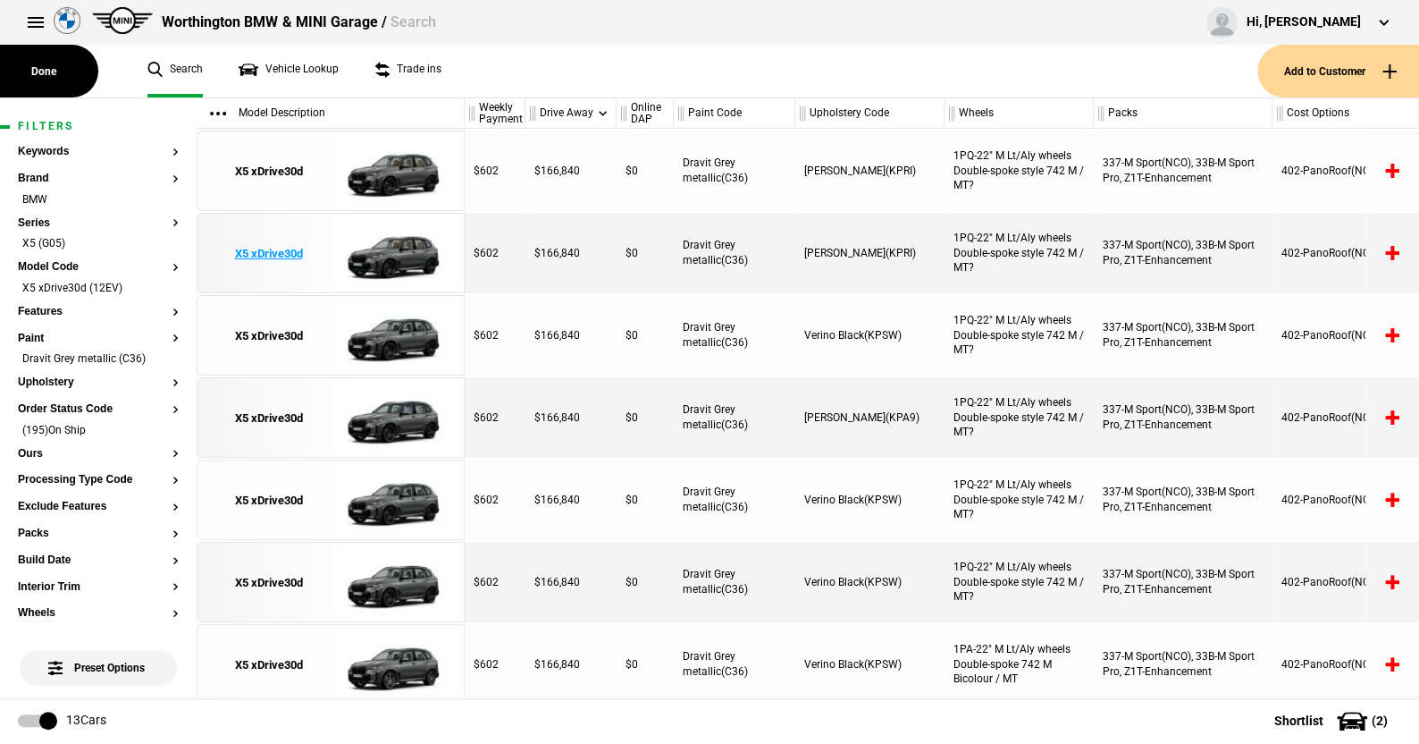
click at [403, 245] on img at bounding box center [393, 254] width 124 height 80
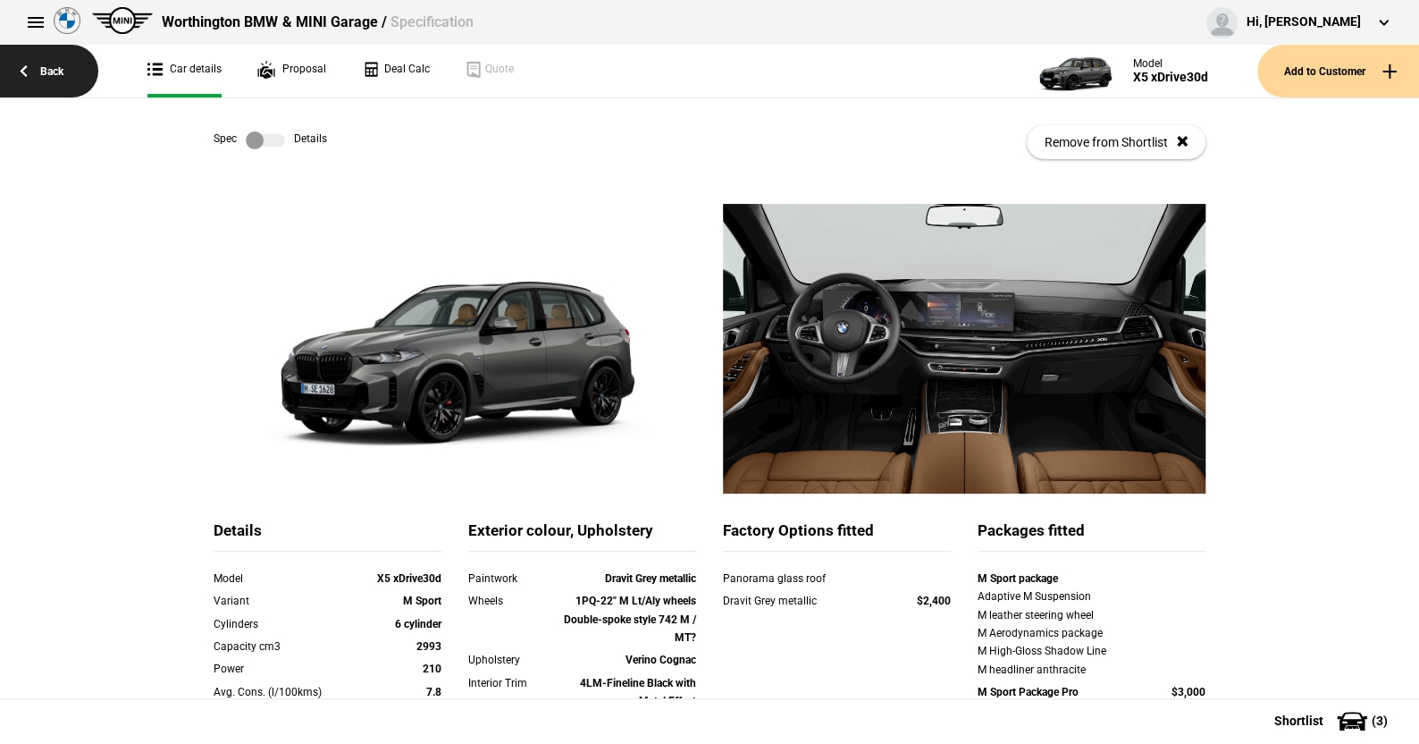
click at [60, 68] on link "Back" at bounding box center [49, 71] width 98 height 53
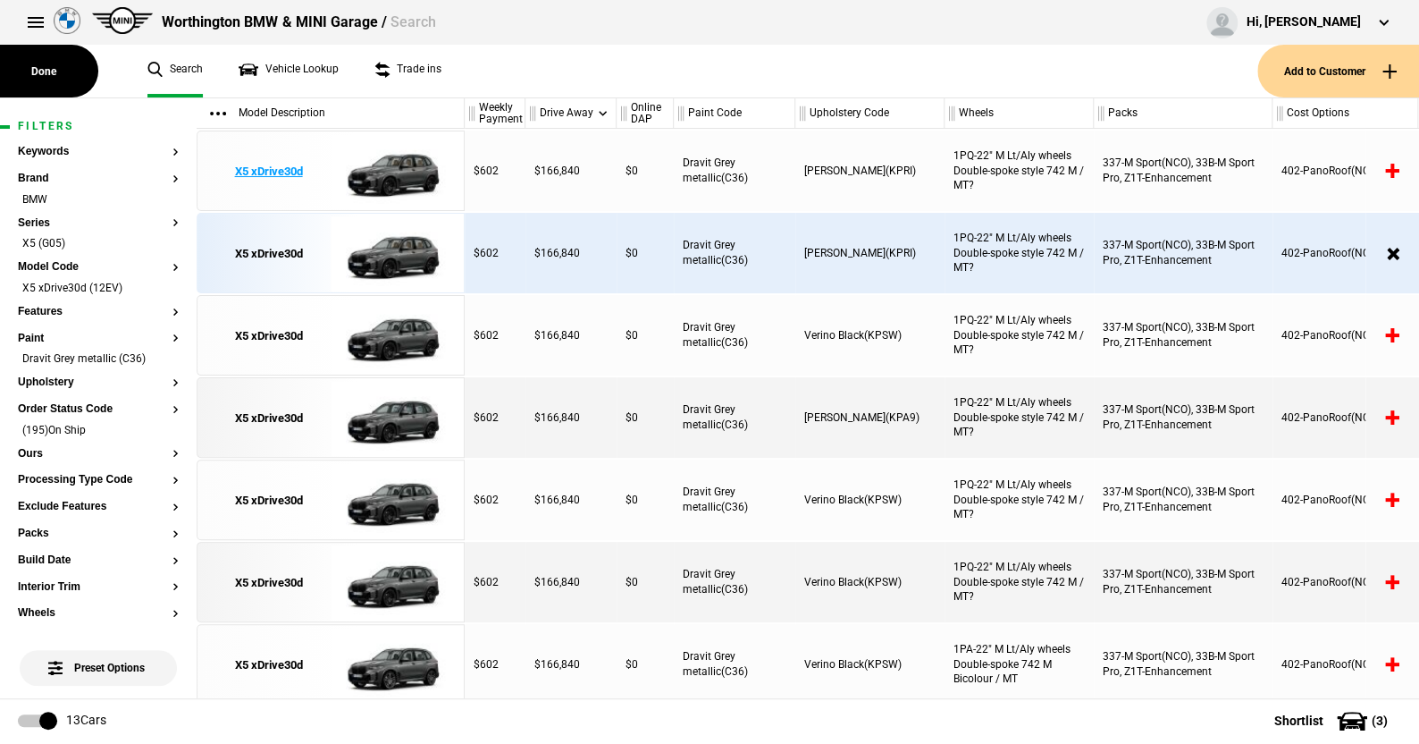
click at [394, 168] on img at bounding box center [393, 171] width 124 height 80
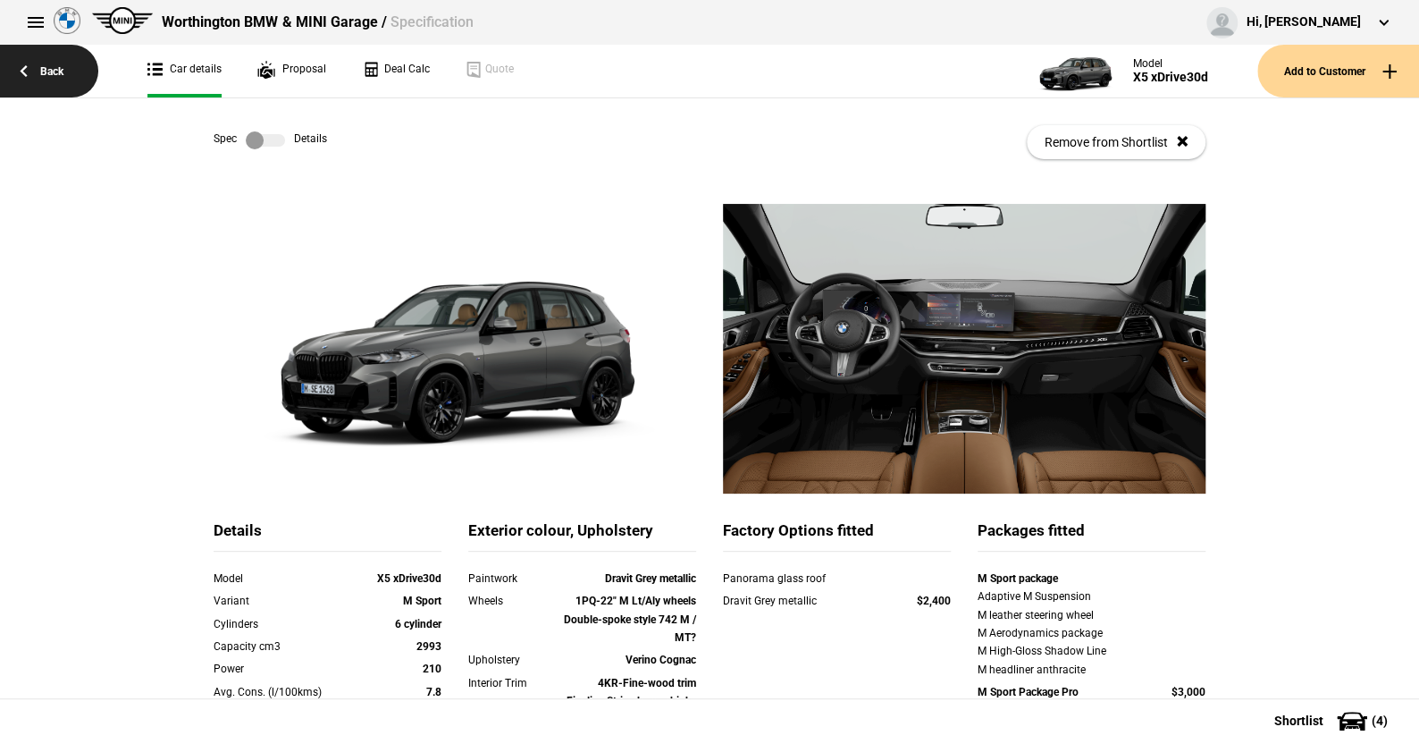
click at [49, 71] on link "Back" at bounding box center [49, 71] width 98 height 53
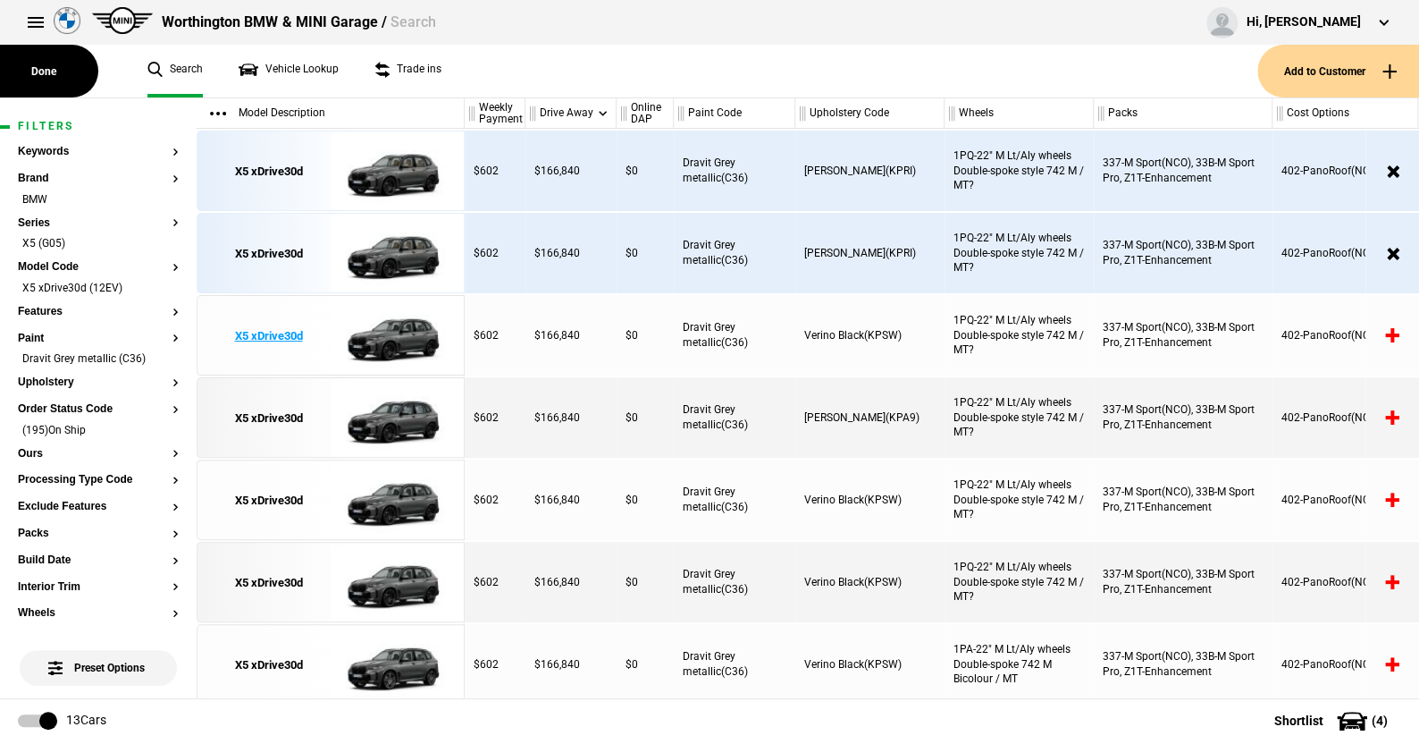
click at [398, 336] on img at bounding box center [393, 336] width 124 height 80
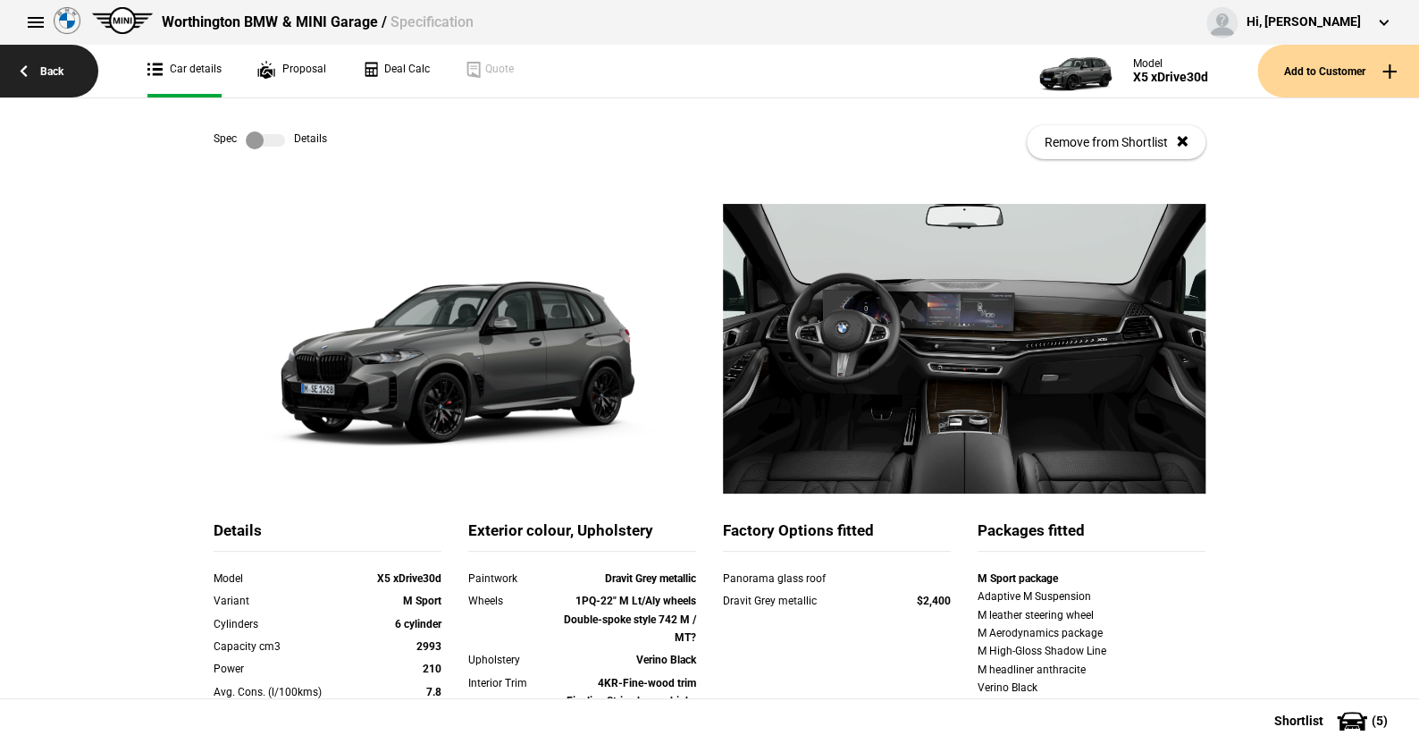
click at [49, 68] on link "Back" at bounding box center [49, 71] width 98 height 53
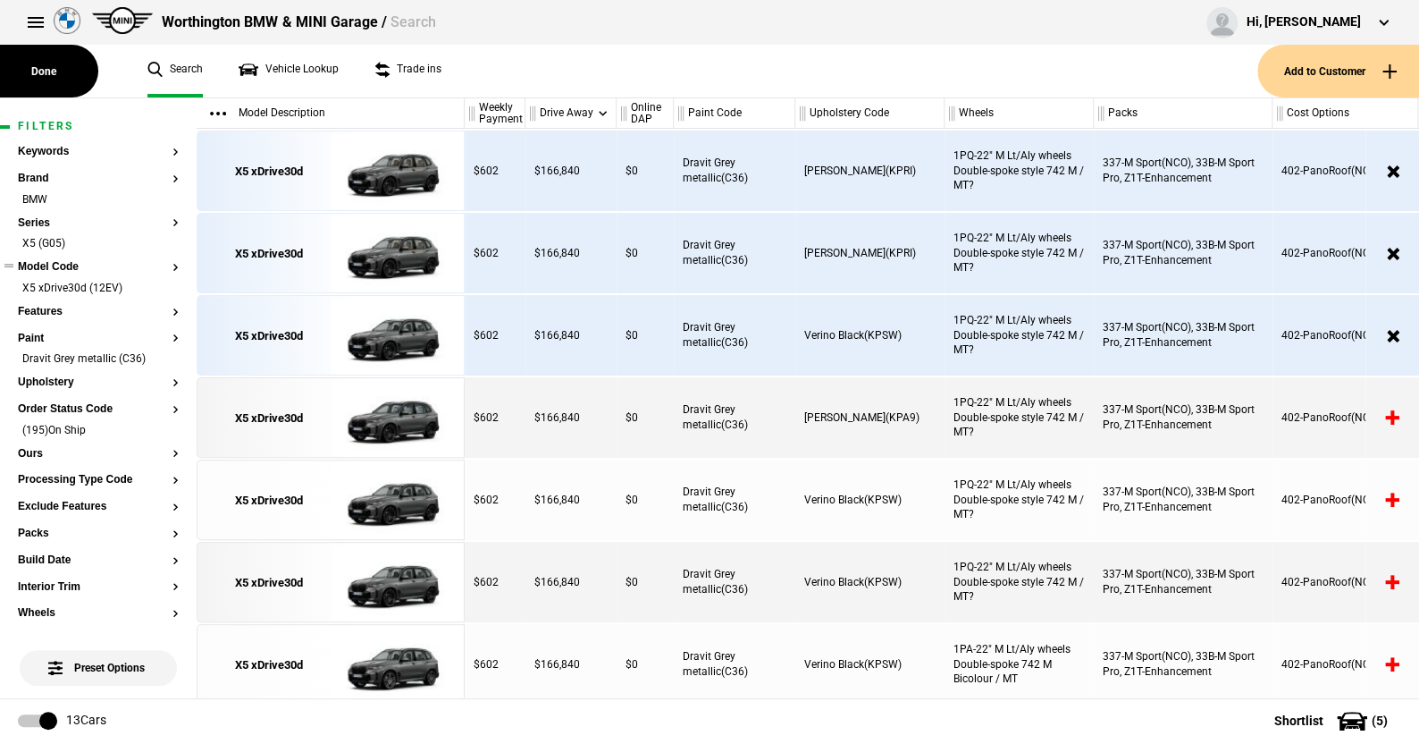
click at [66, 264] on button "Model Code" at bounding box center [98, 267] width 161 height 13
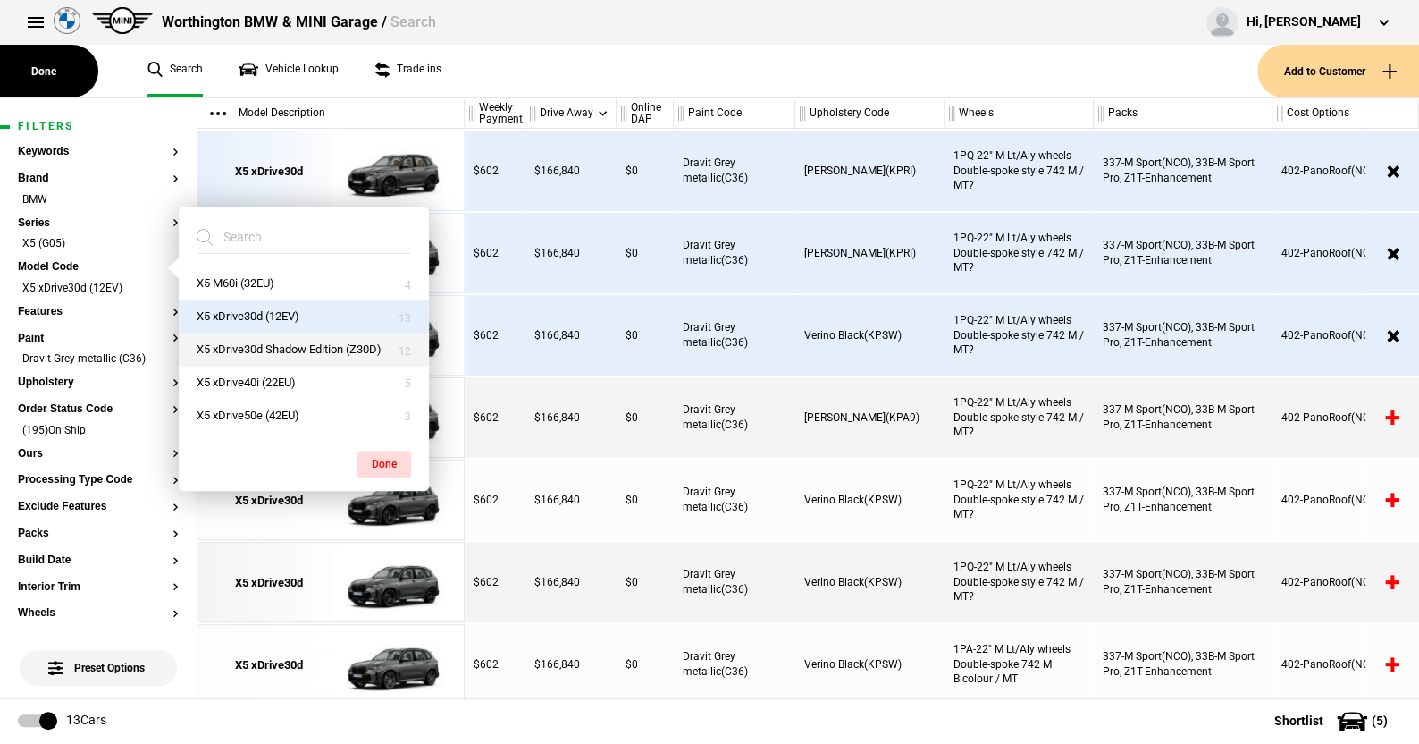
click at [233, 340] on button "X5 xDrive30d Shadow Edition (Z30D)" at bounding box center [304, 349] width 250 height 33
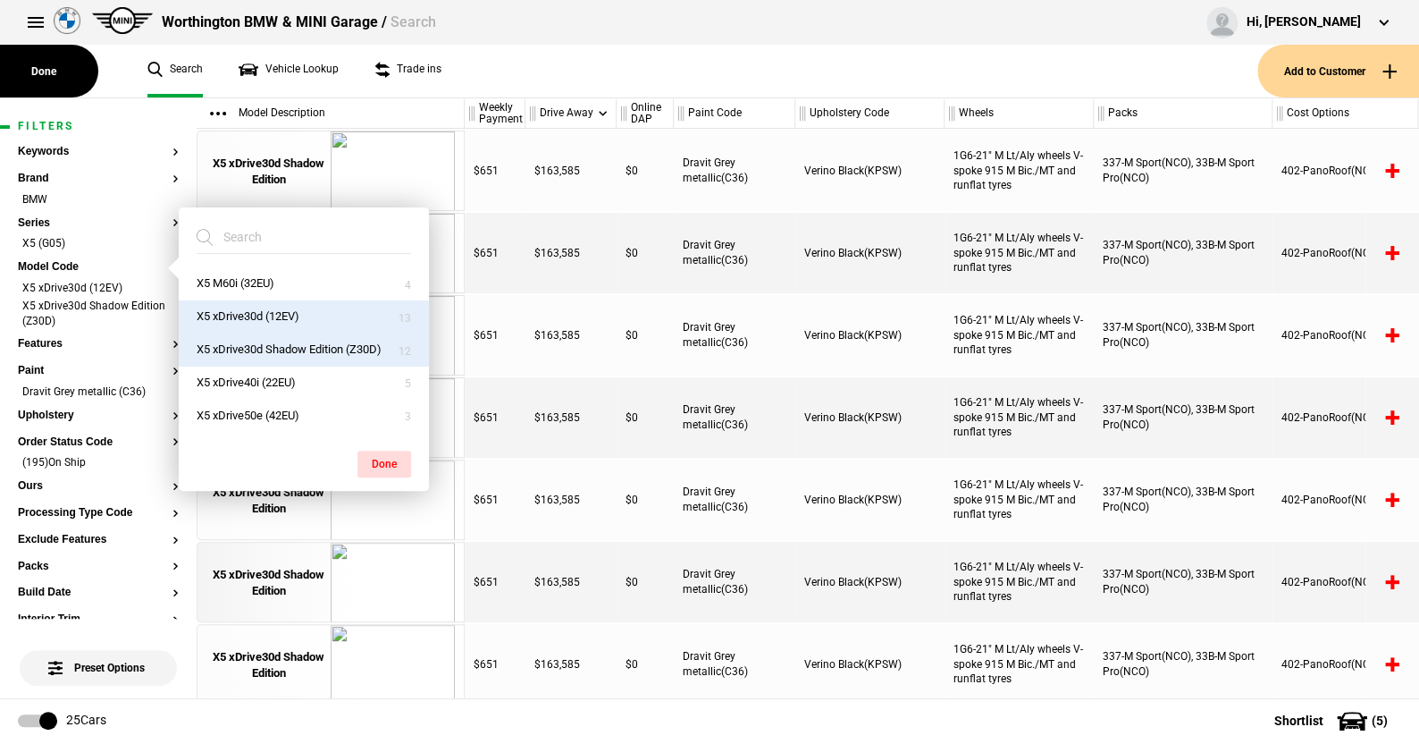
click at [238, 307] on button "X5 xDrive30d (12EV)" at bounding box center [304, 316] width 250 height 33
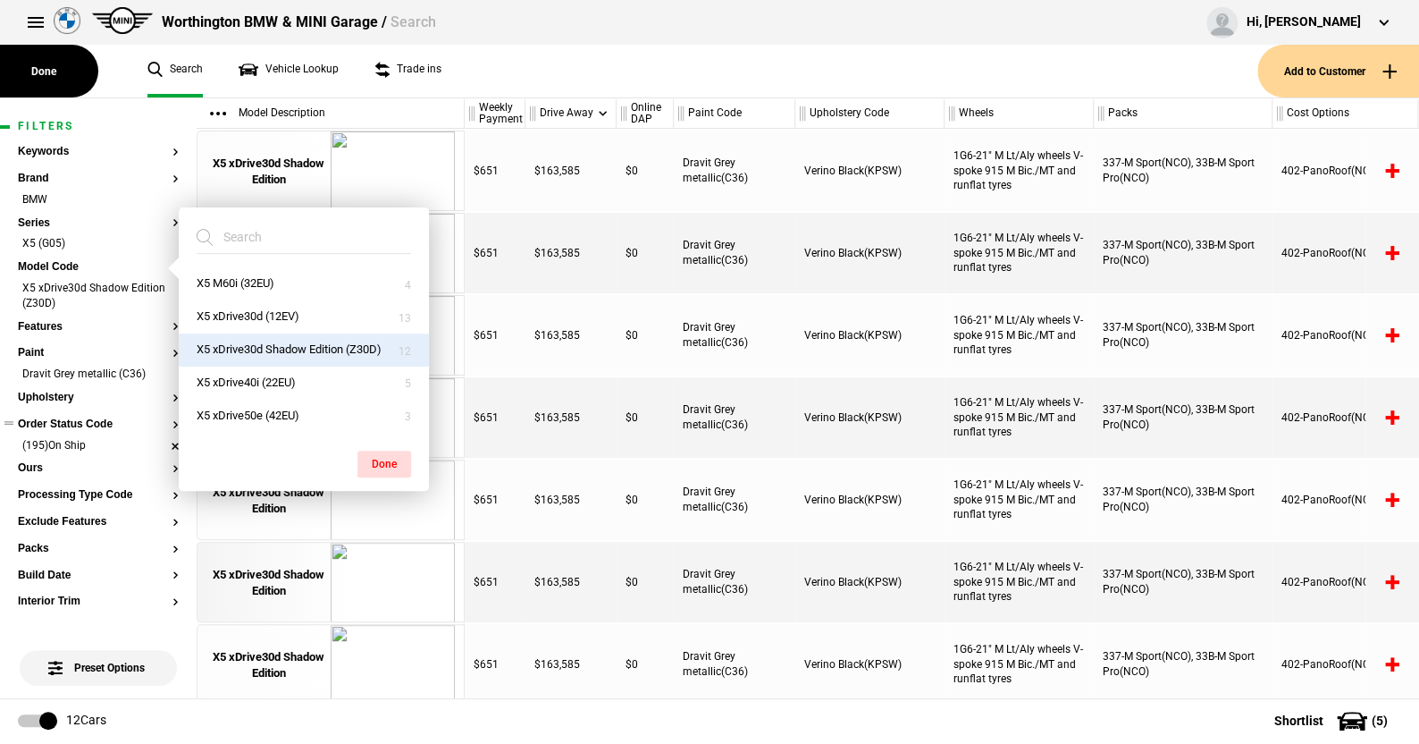
click at [161, 439] on li "(195)On Ship" at bounding box center [98, 447] width 161 height 18
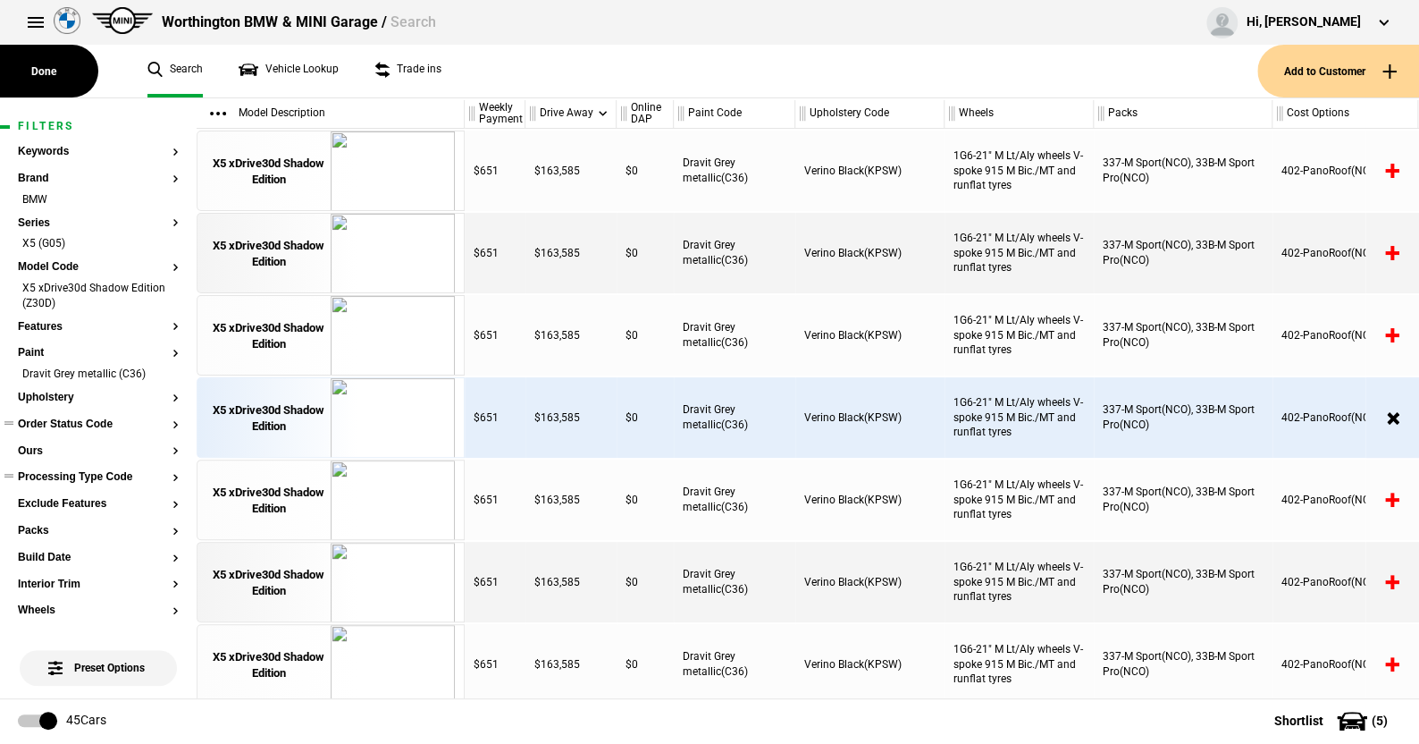
click at [85, 474] on button "Processing Type Code" at bounding box center [98, 477] width 161 height 13
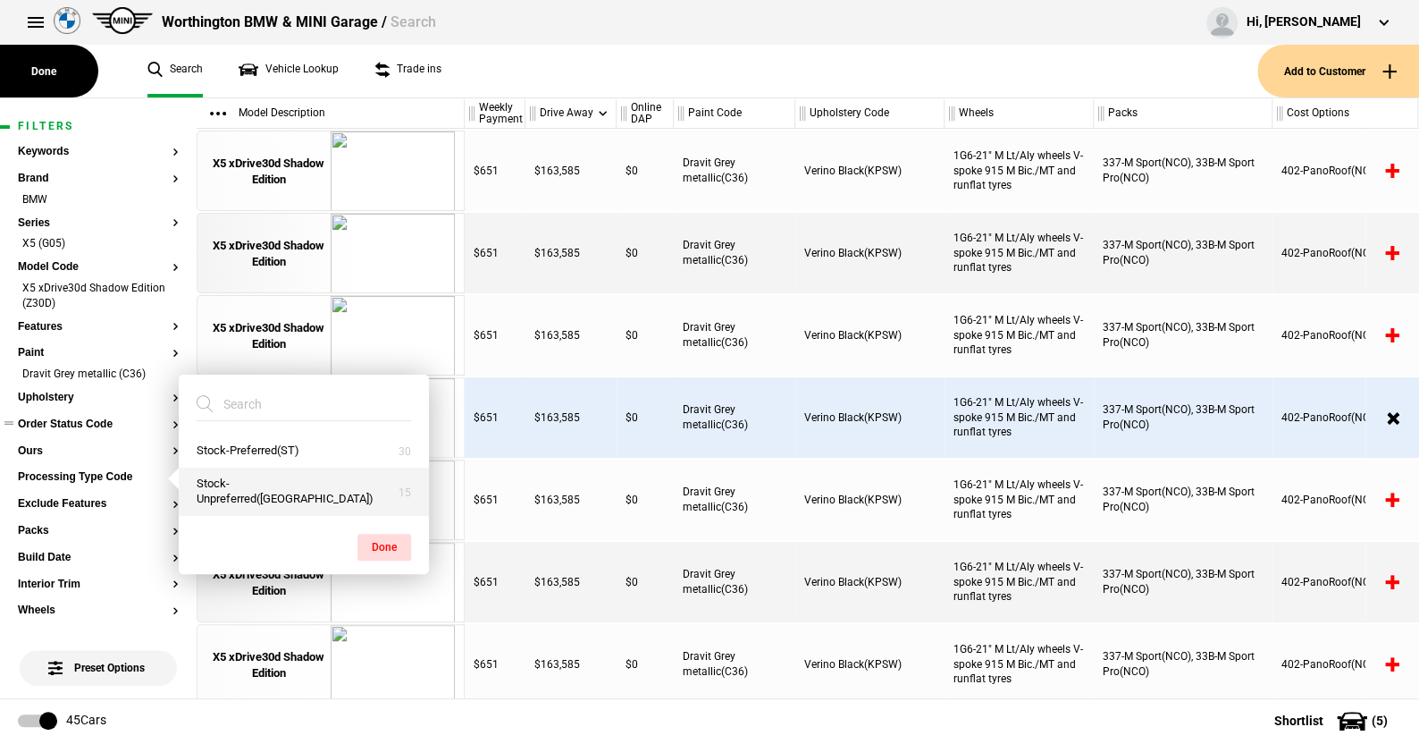
click at [261, 497] on button "Stock-Unpreferred(US)" at bounding box center [304, 491] width 250 height 48
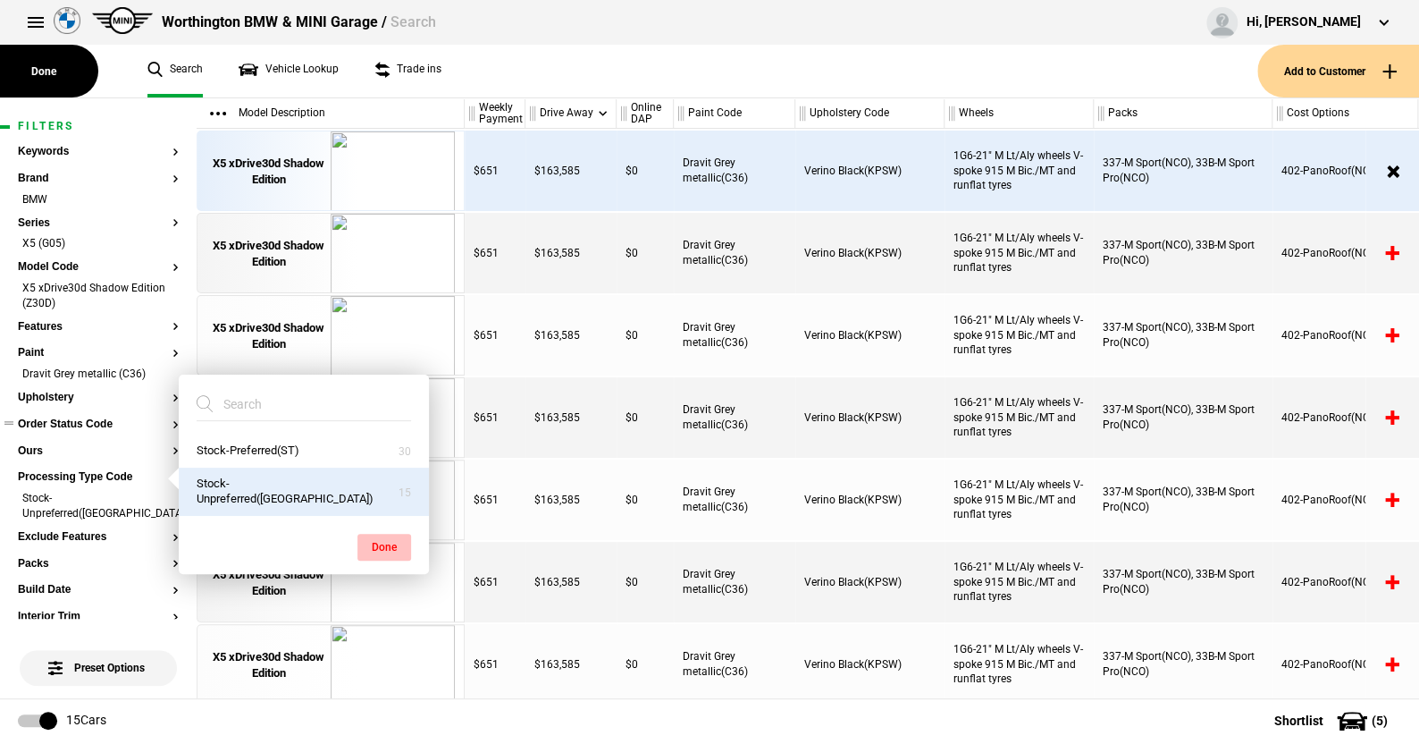
click at [393, 548] on button "Done" at bounding box center [385, 547] width 54 height 27
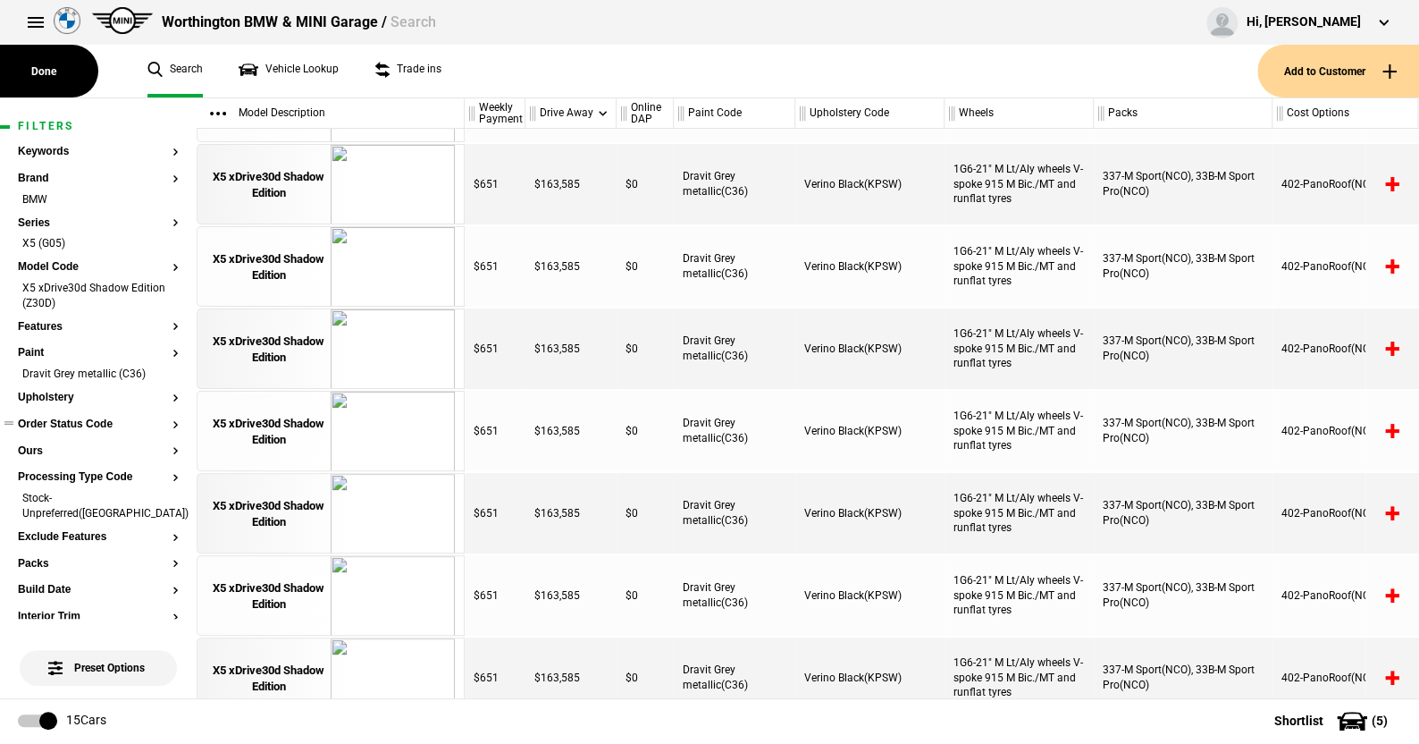
scroll to position [562, 0]
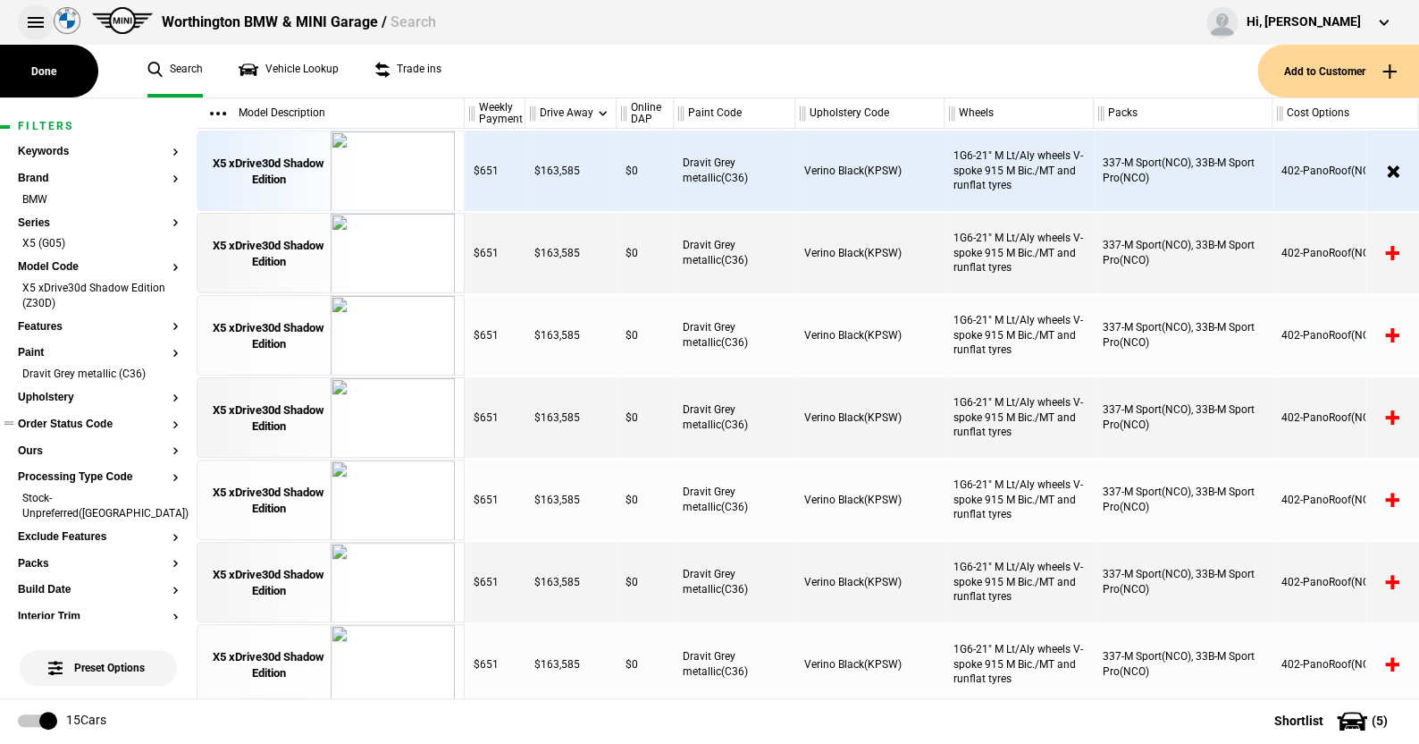
click at [30, 13] on button at bounding box center [36, 22] width 36 height 36
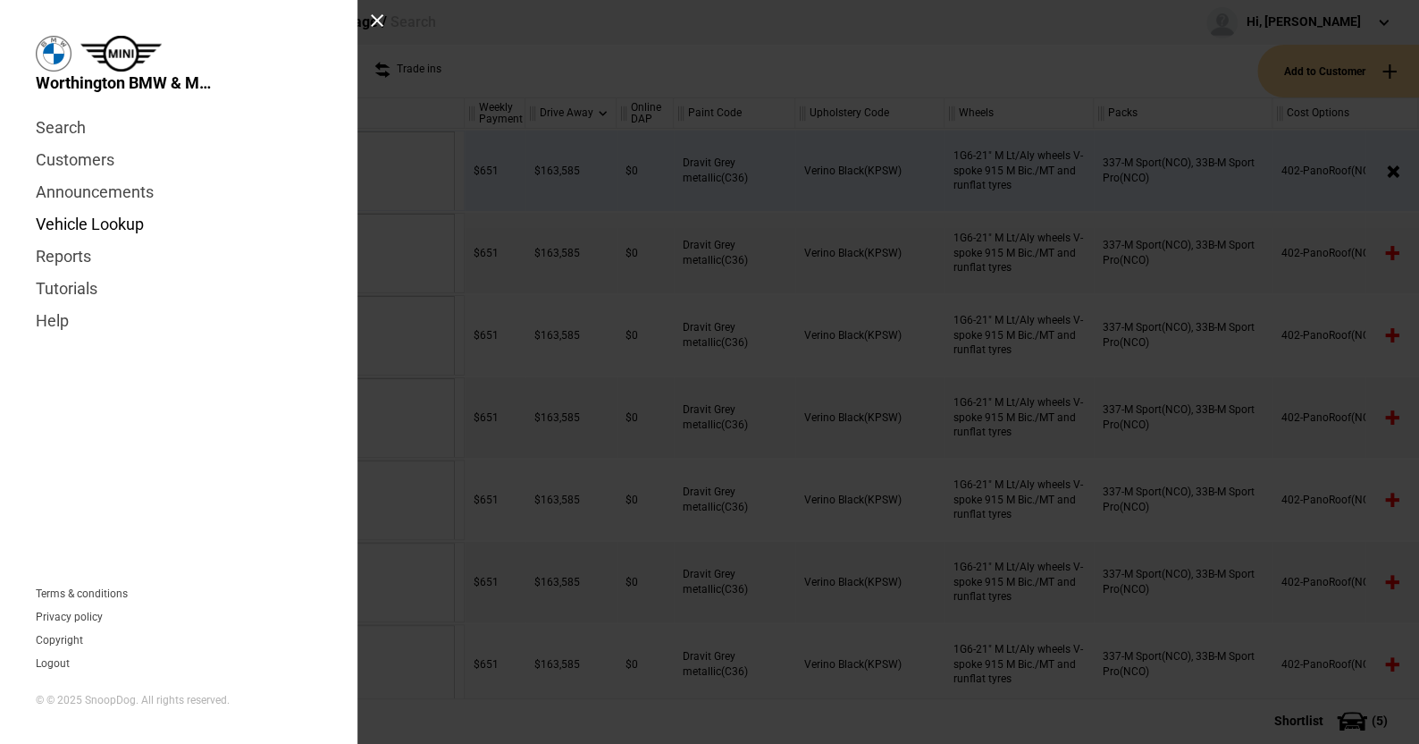
click at [97, 221] on link "Vehicle Lookup" at bounding box center [179, 224] width 286 height 32
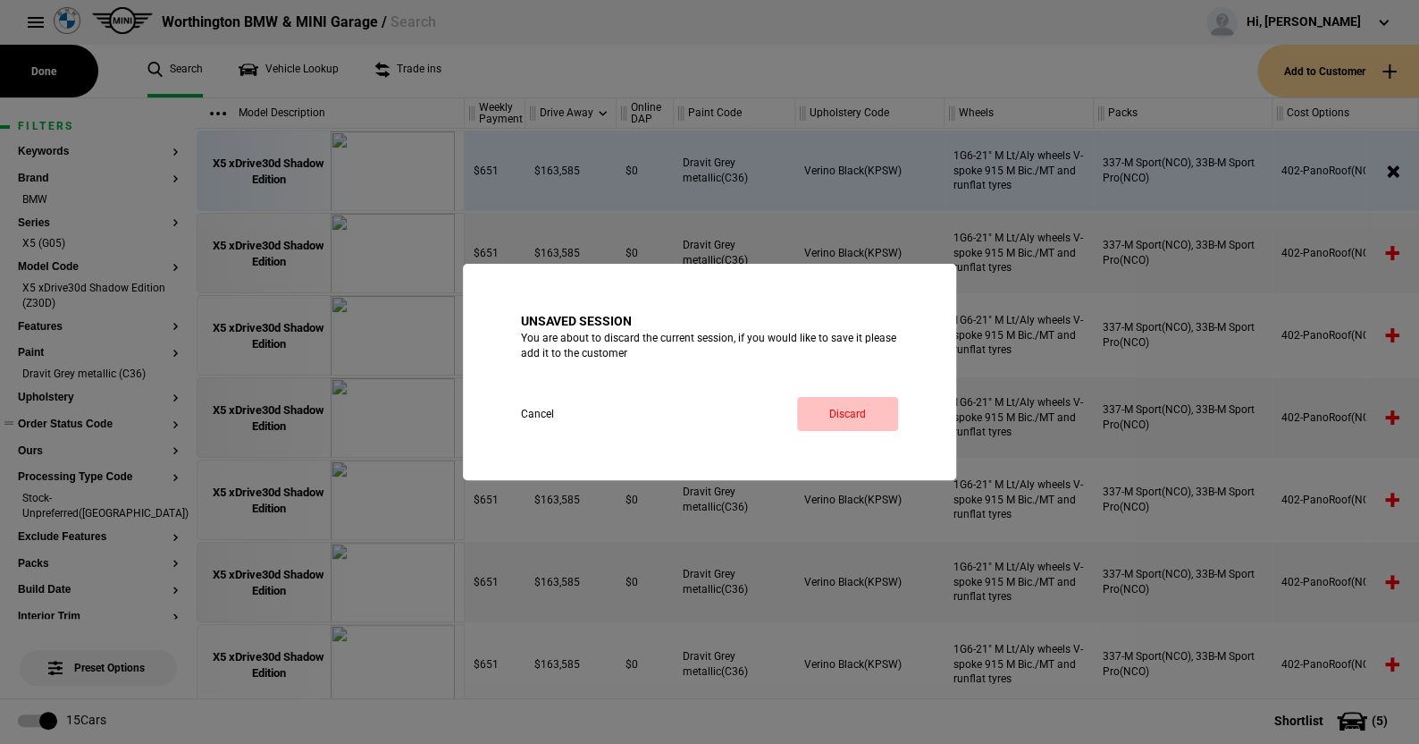
click at [852, 408] on link "Discard" at bounding box center [847, 414] width 101 height 34
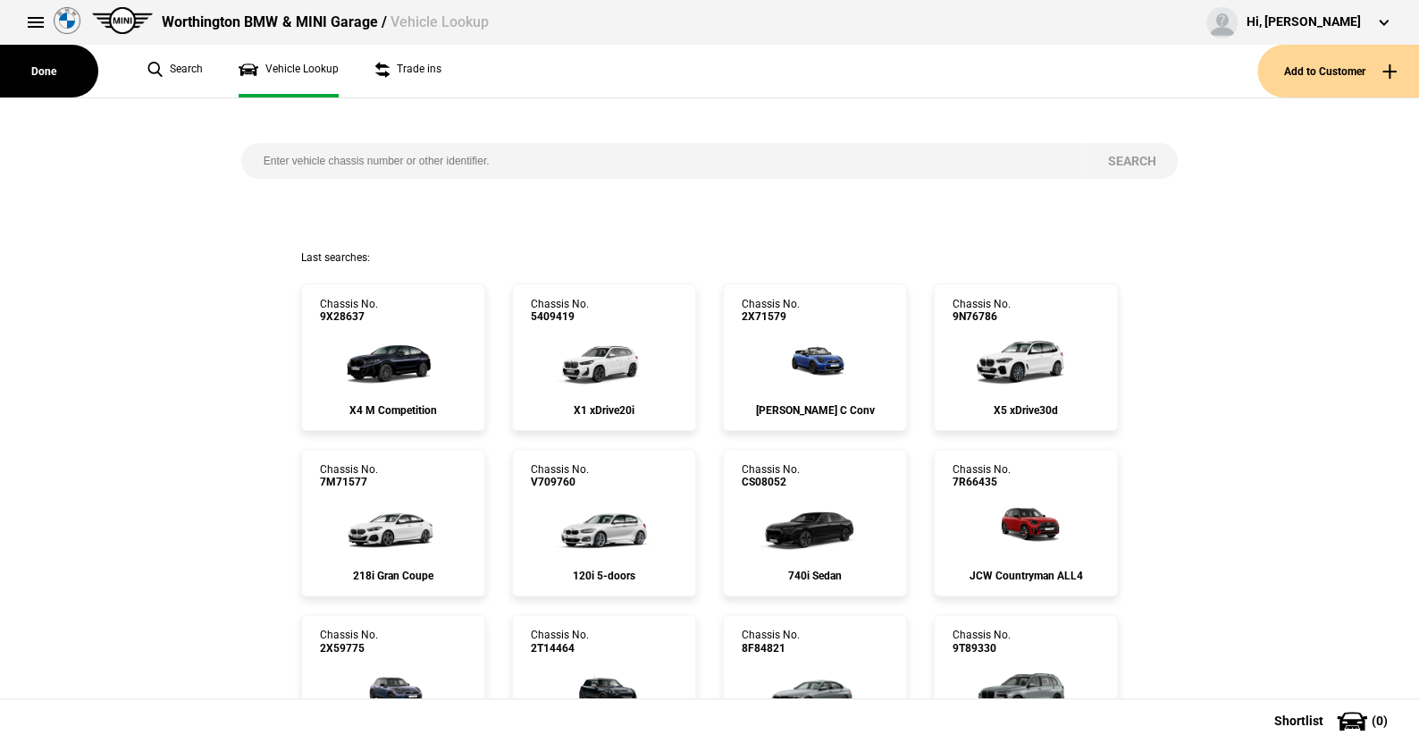
click at [252, 153] on input "search" at bounding box center [663, 161] width 845 height 36
paste input "9790043"
type input "9790043"
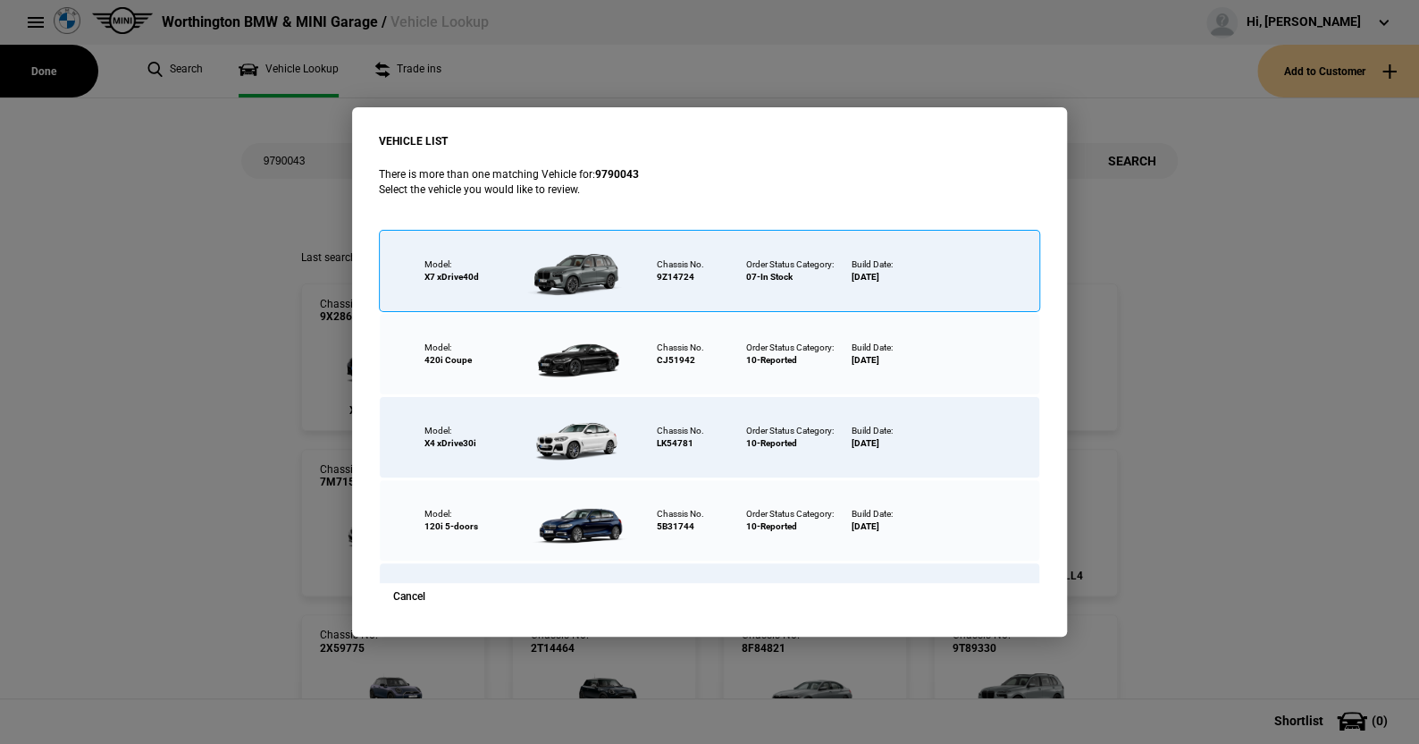
click at [585, 266] on div at bounding box center [581, 271] width 116 height 63
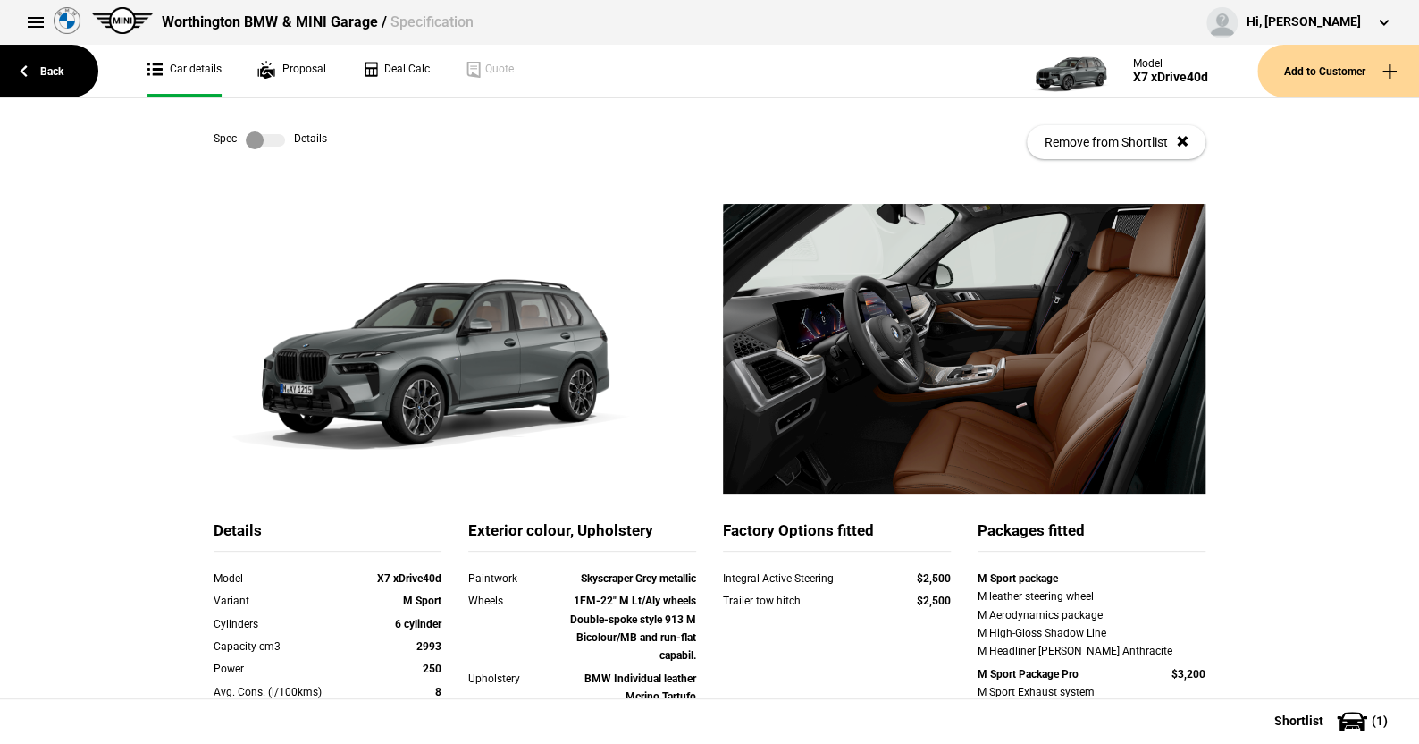
click at [272, 139] on label at bounding box center [265, 140] width 39 height 18
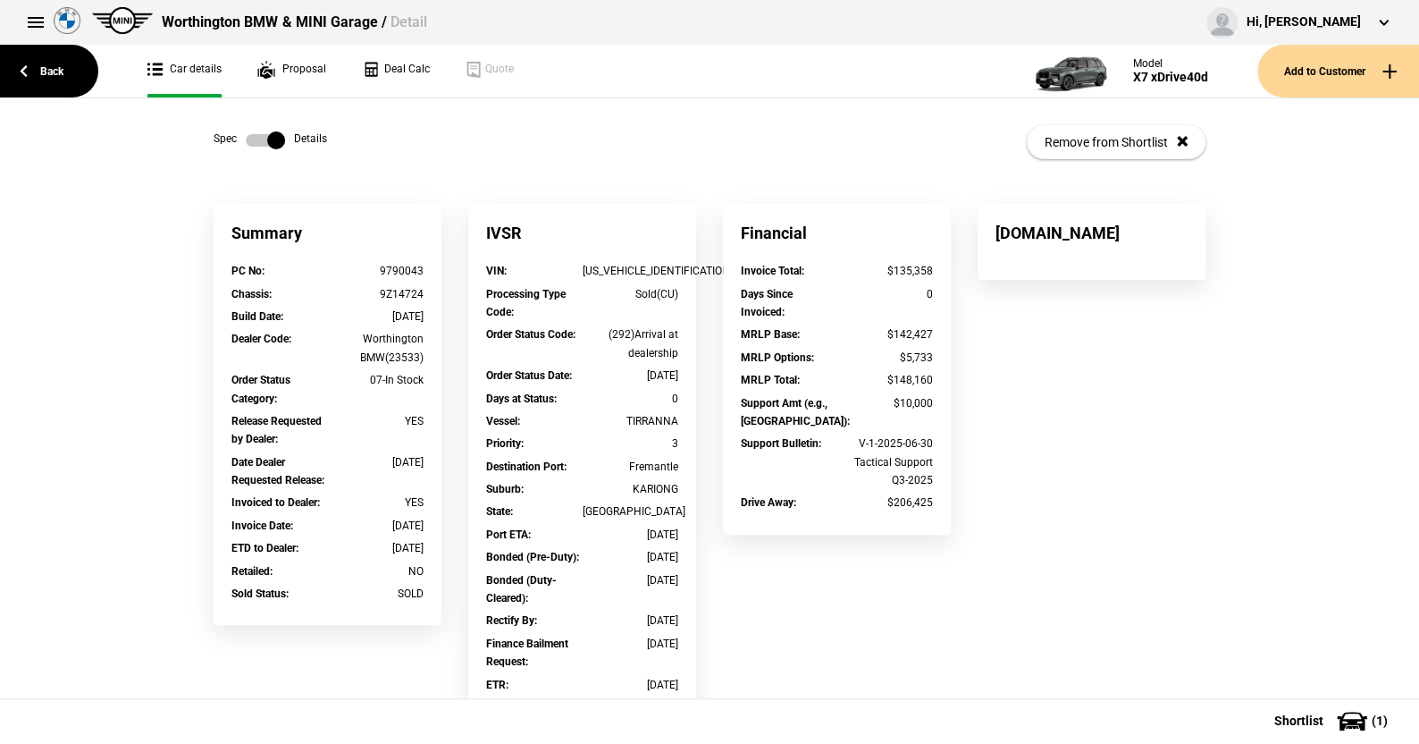
scroll to position [89, 0]
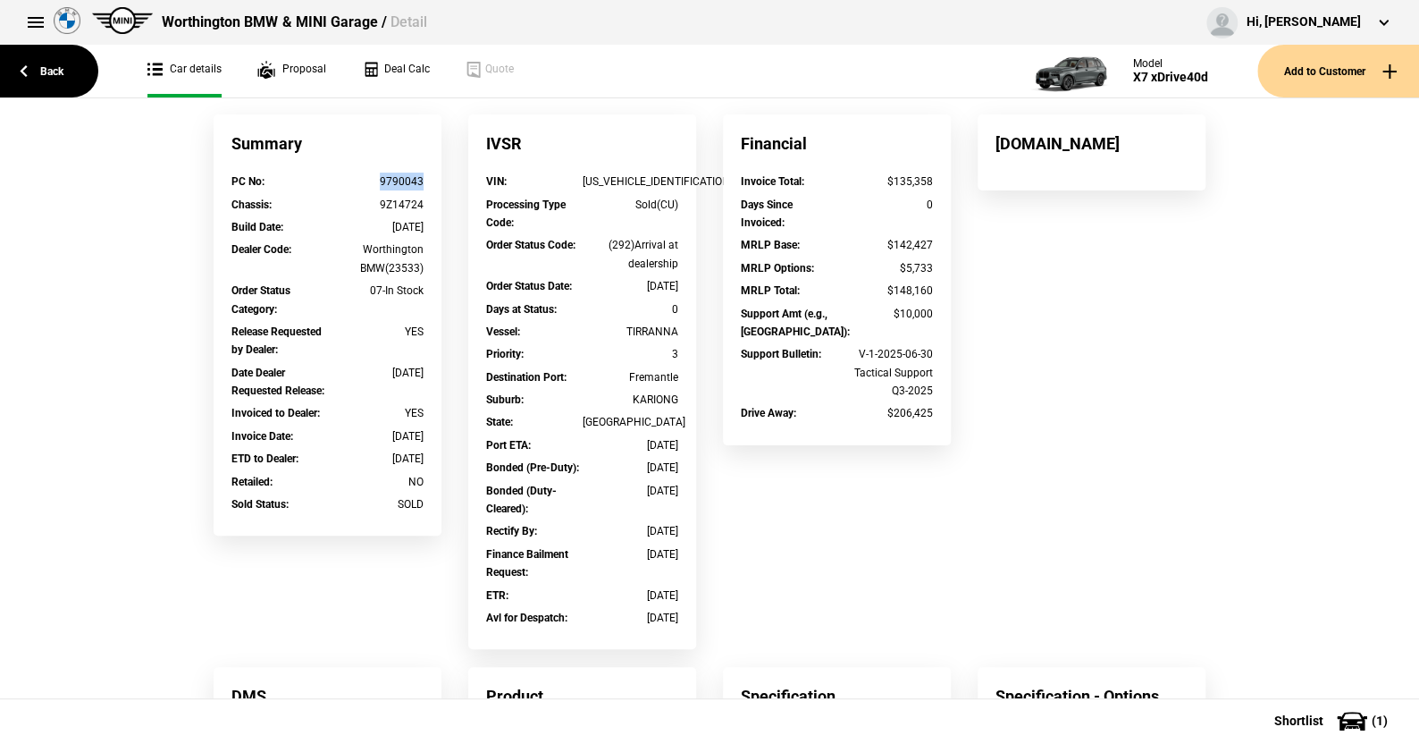
drag, startPoint x: 421, startPoint y: 179, endPoint x: 373, endPoint y: 184, distance: 48.6
click at [373, 184] on div "PC No : 9790043" at bounding box center [327, 183] width 219 height 22
drag, startPoint x: 412, startPoint y: 206, endPoint x: 365, endPoint y: 183, distance: 52.8
click at [365, 183] on div "PC No : 9790043 Chassis : 9Z14724 Build Date : 17/12/2024 Dealer Code : Worthin…" at bounding box center [328, 353] width 228 height 363
drag, startPoint x: 217, startPoint y: 178, endPoint x: 424, endPoint y: 202, distance: 207.9
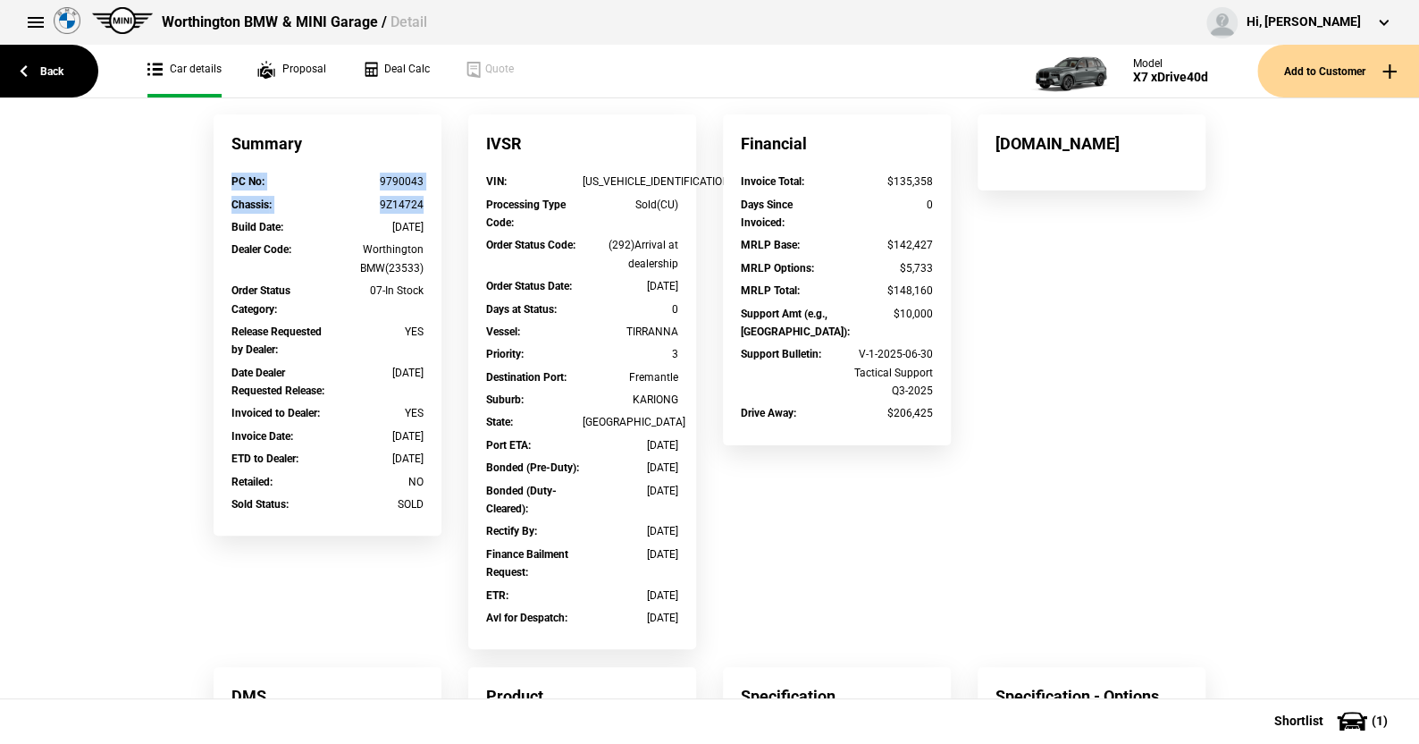
click at [424, 202] on div "PC No : 9790043 Chassis : 9Z14724 Build Date : 17/12/2024 Dealer Code : Worthin…" at bounding box center [328, 353] width 228 height 363
copy div "PC No : 9790043 Chassis : 9Z14724"
click at [45, 64] on link "Back" at bounding box center [49, 71] width 98 height 53
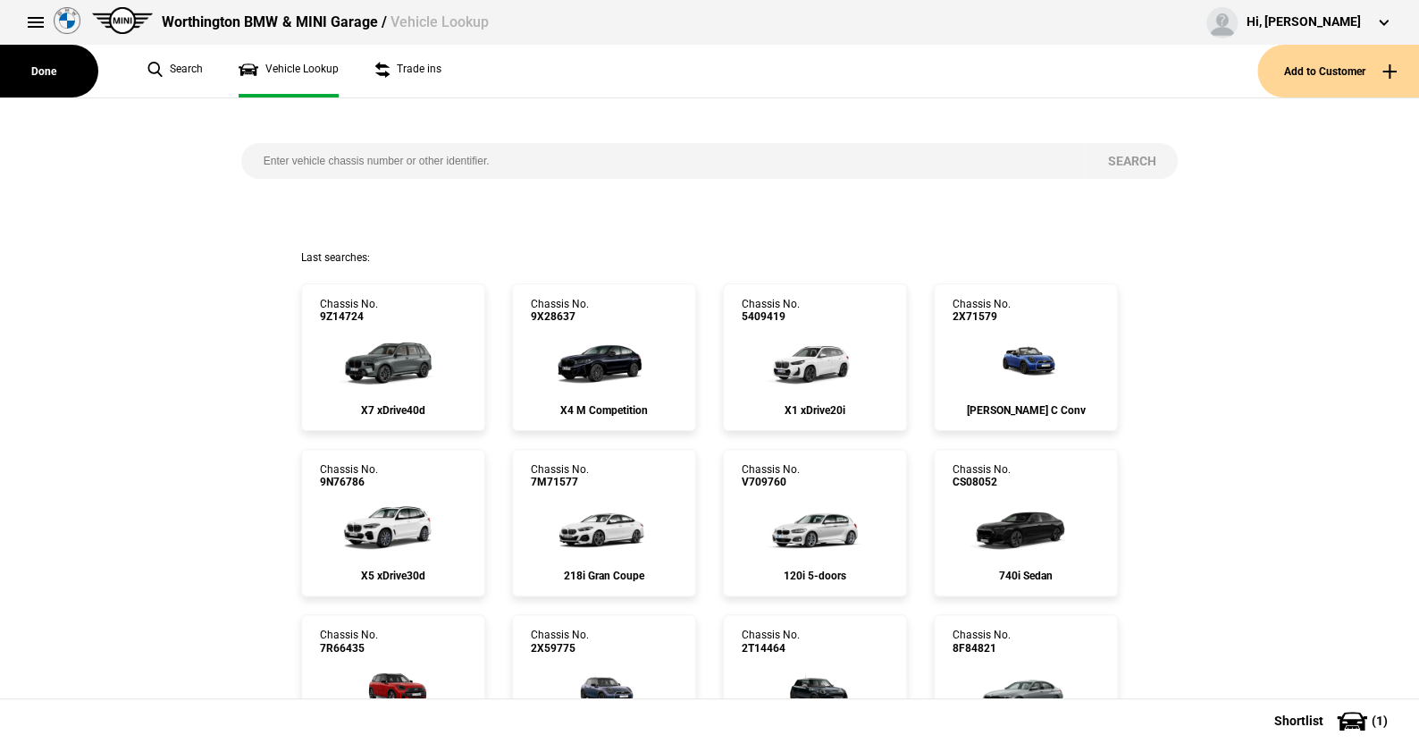
click at [496, 159] on input "search" at bounding box center [663, 161] width 845 height 36
click at [259, 158] on input "search" at bounding box center [663, 161] width 845 height 36
paste input "WMW32GD0002X38618"
type input "WMW32GD0002X38618"
click at [1117, 156] on button "Search" at bounding box center [1131, 161] width 93 height 36
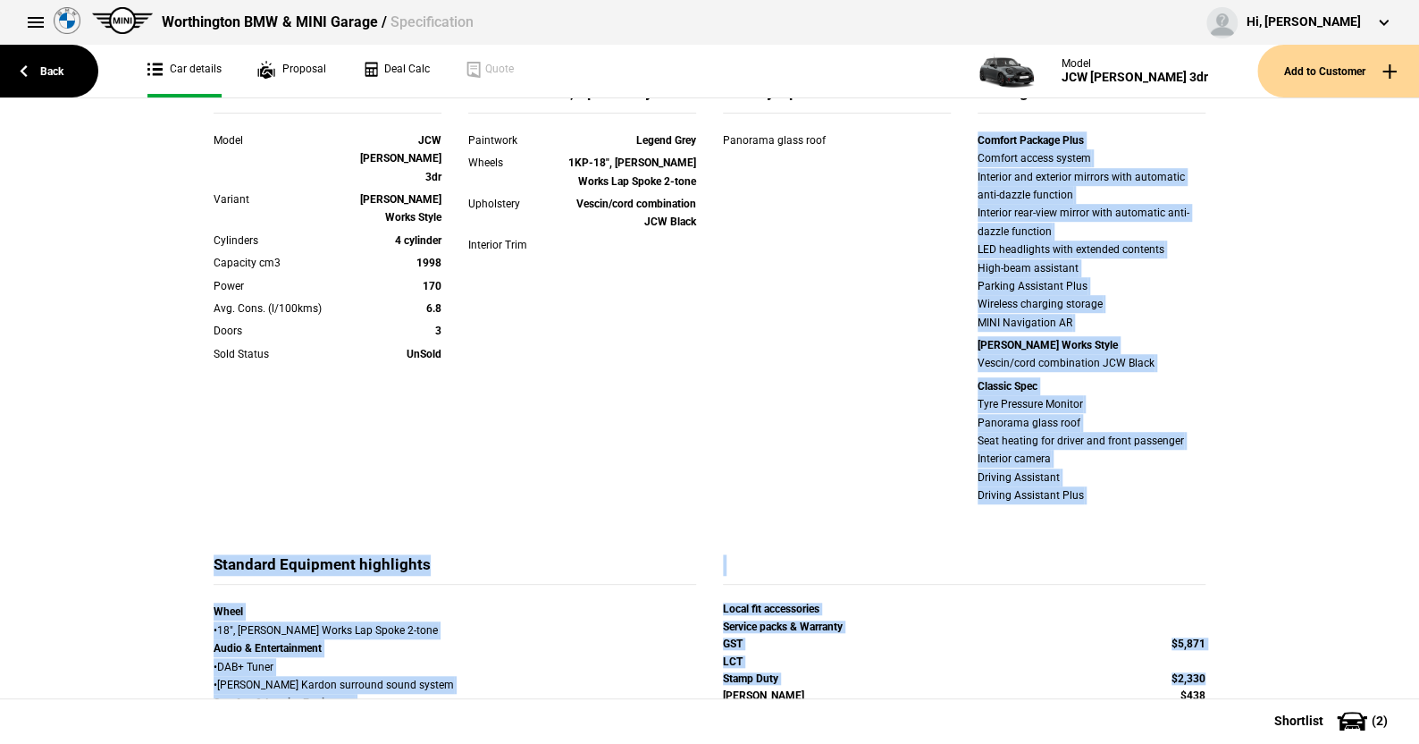
scroll to position [521, 0]
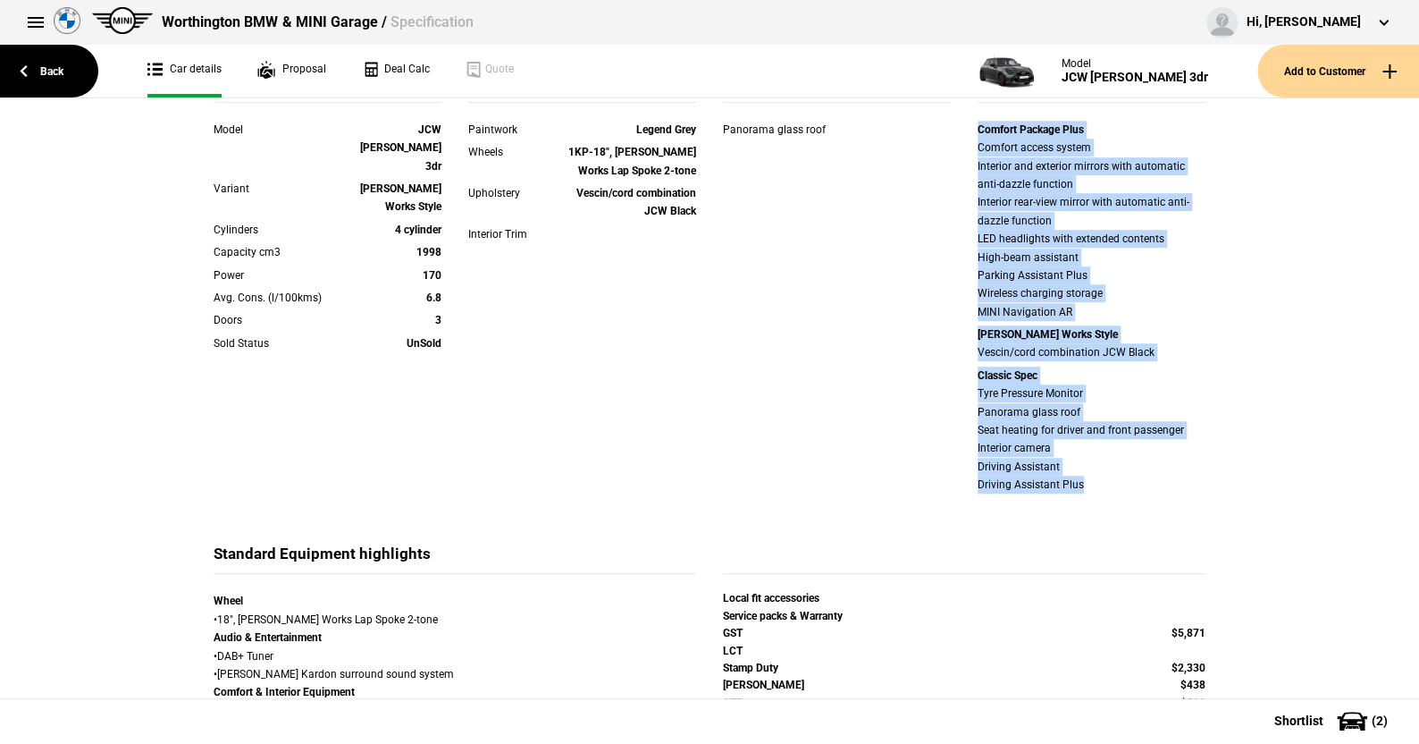
drag, startPoint x: 965, startPoint y: 383, endPoint x: 1224, endPoint y: 524, distance: 294.4
click at [1224, 524] on div "Details Model JCW Cooper 3dr Variant John Cooper Works Style Cylinders 4 cylind…" at bounding box center [710, 472] width 1046 height 1578
copy div "Comfort Package Plus Comfort access system Interior and exterior mirrors with a…"
